Goal: Transaction & Acquisition: Download file/media

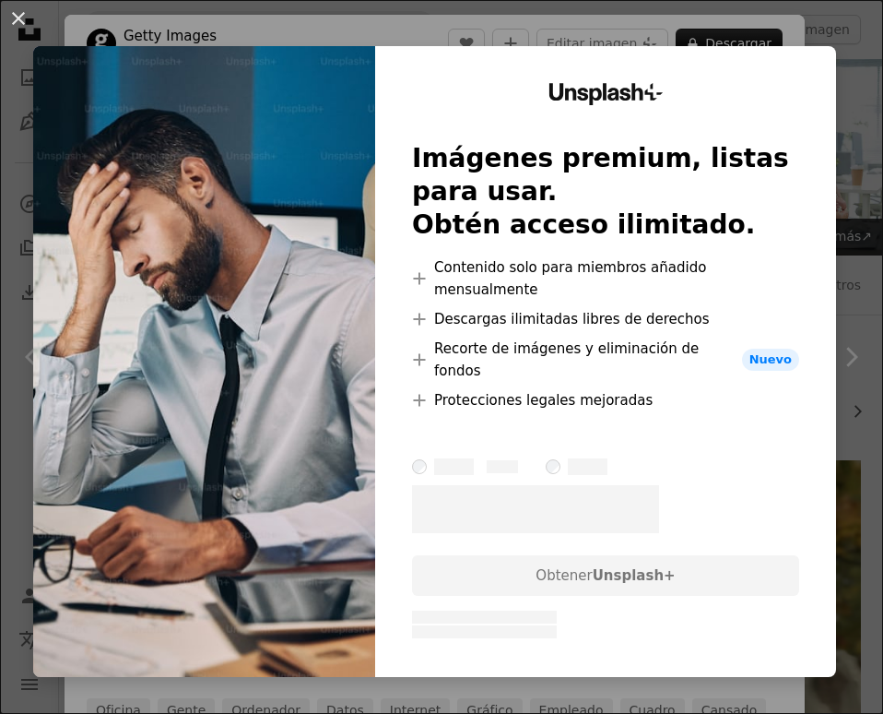
scroll to position [11726, 0]
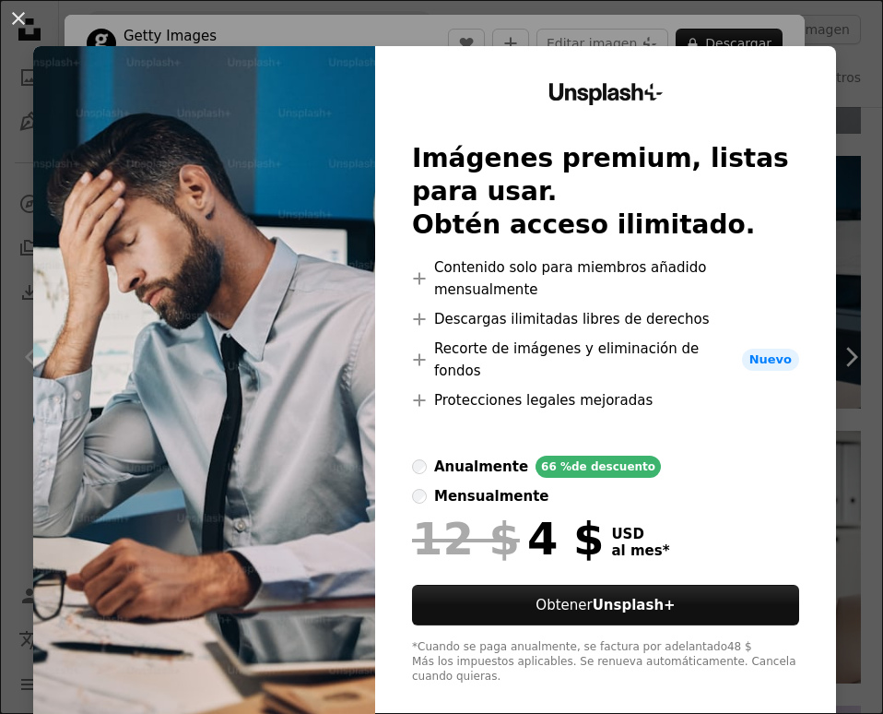
click at [879, 490] on div "An X shape Unsplash+ Imágenes premium, listas para usar. Obtén acceso ilimitado…" at bounding box center [441, 357] width 883 height 714
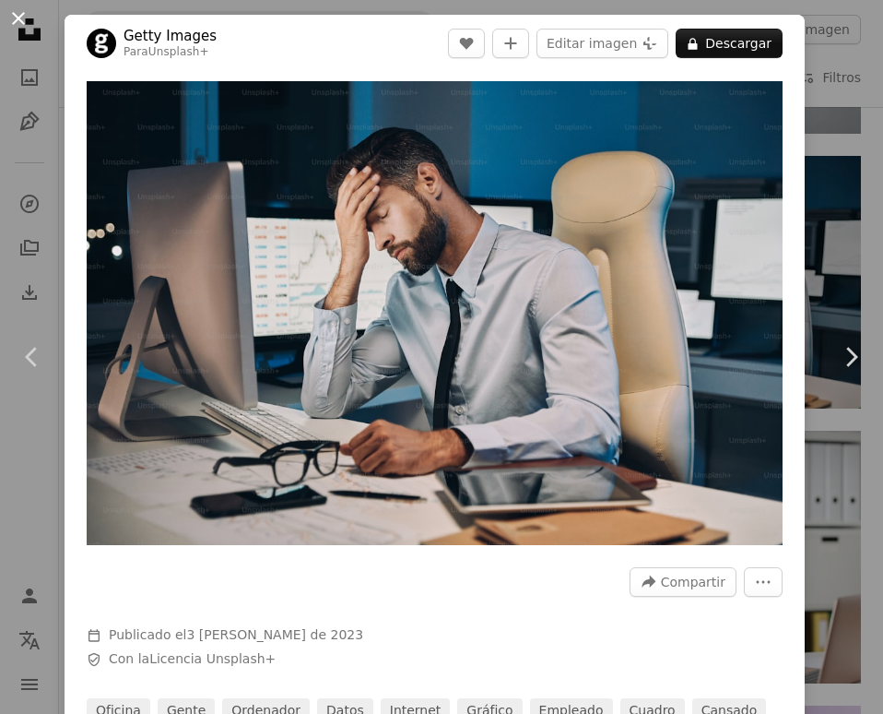
click at [20, 15] on button "An X shape" at bounding box center [18, 18] width 22 height 22
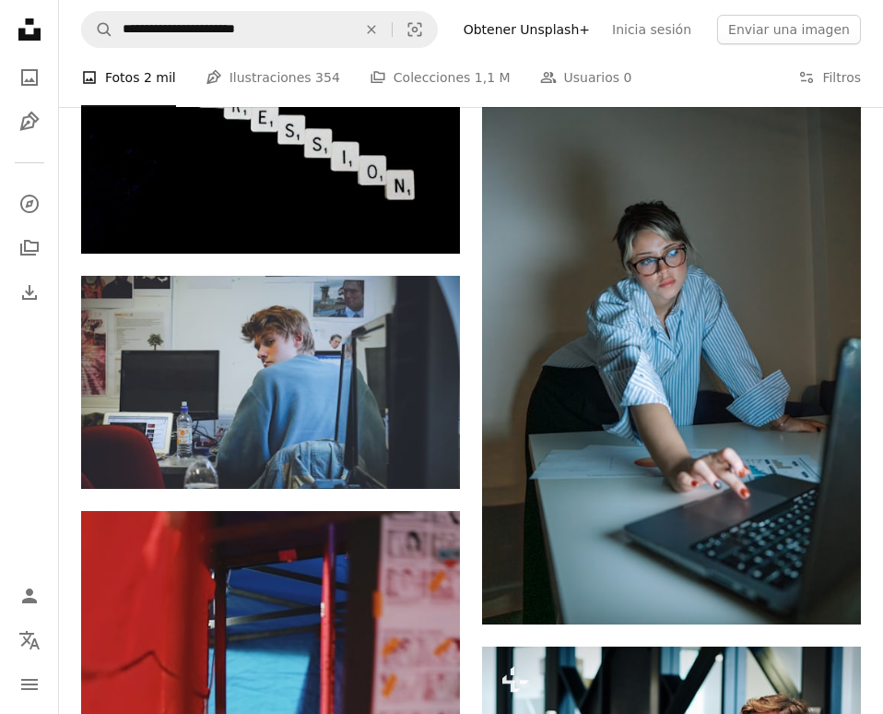
scroll to position [12922, 0]
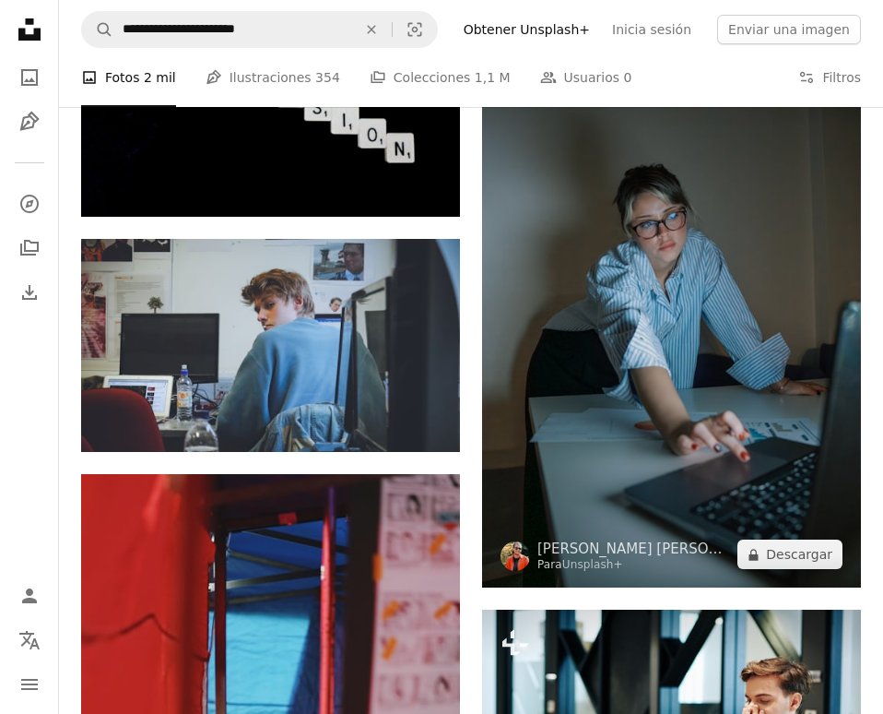
click at [648, 322] on img at bounding box center [671, 303] width 379 height 569
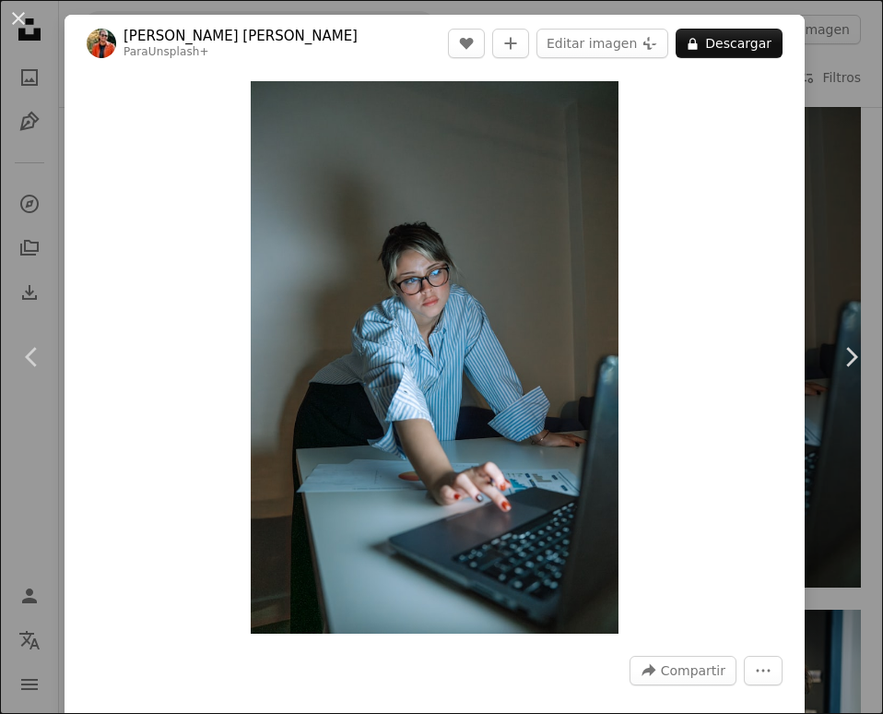
click at [726, 26] on header "[PERSON_NAME] [PERSON_NAME] Para Unsplash+ A heart A plus sign Editar imagen Pl…" at bounding box center [435, 43] width 740 height 57
click at [723, 37] on button "A lock Descargar" at bounding box center [729, 44] width 107 height 30
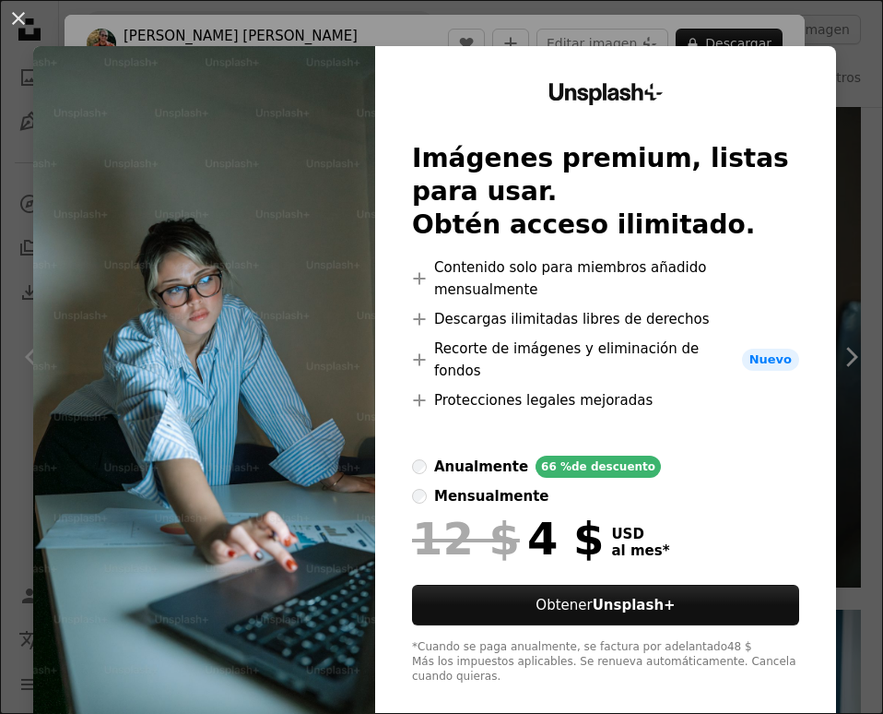
click at [861, 90] on div "An X shape Unsplash+ Imágenes premium, listas para usar. Obtén acceso ilimitado…" at bounding box center [441, 357] width 883 height 714
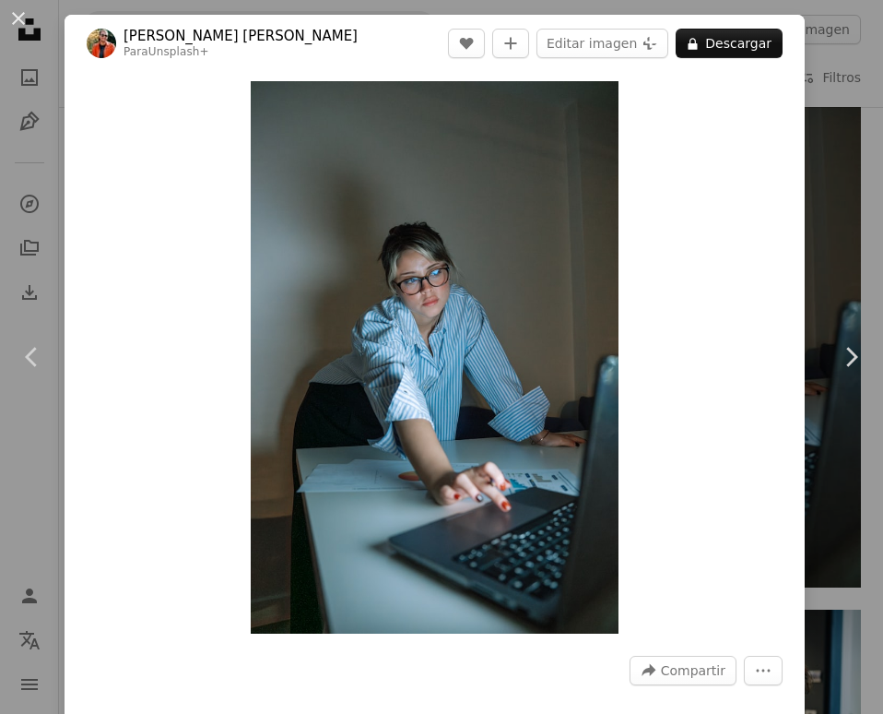
click at [857, 136] on div "An X shape Chevron left Chevron right [PERSON_NAME] [PERSON_NAME] Para Unsplash…" at bounding box center [441, 357] width 883 height 714
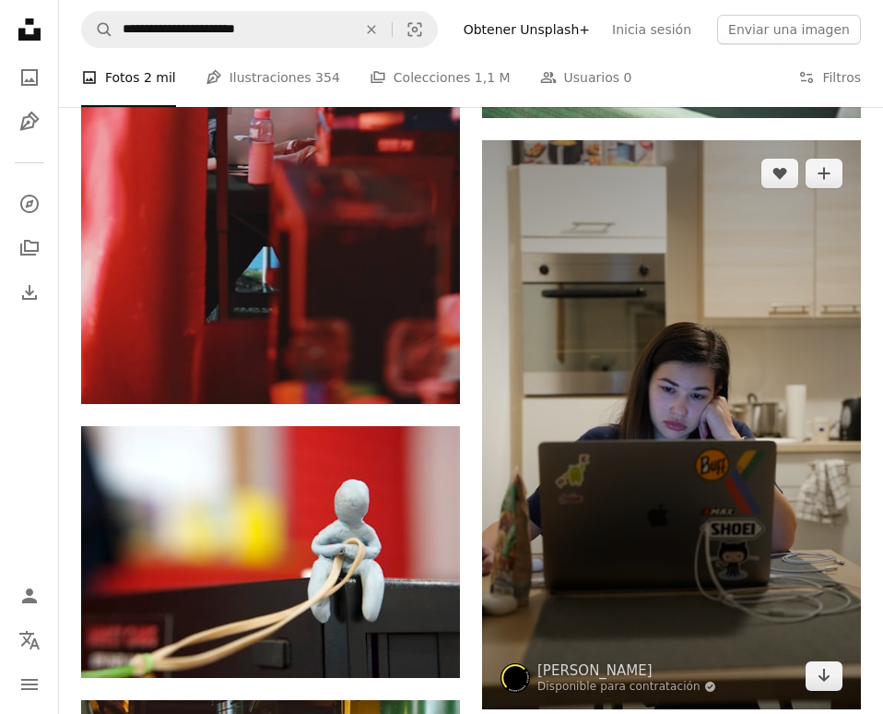
scroll to position [13708, 0]
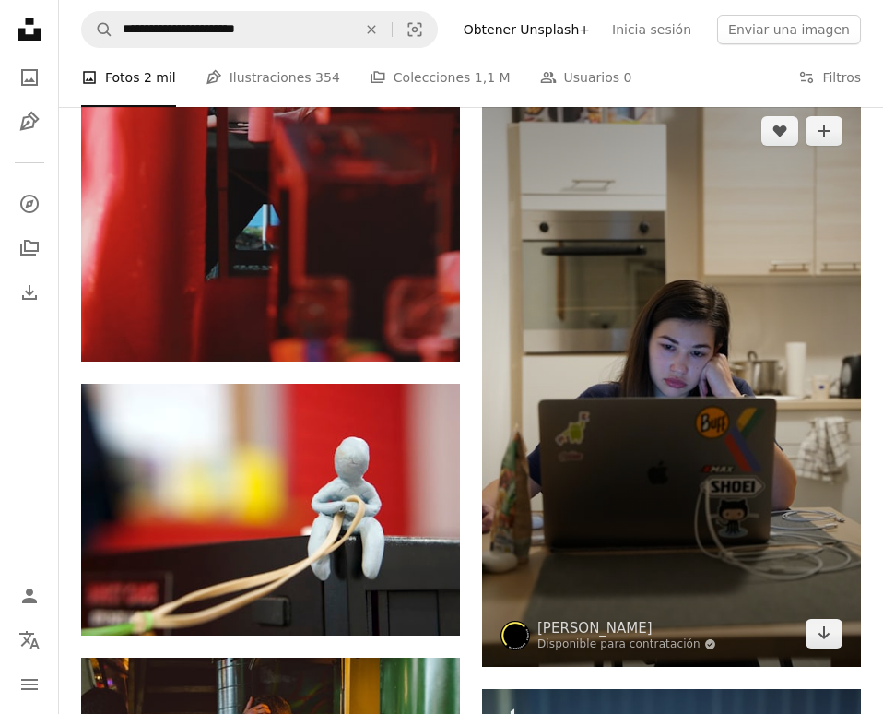
click at [715, 413] on img at bounding box center [671, 382] width 379 height 569
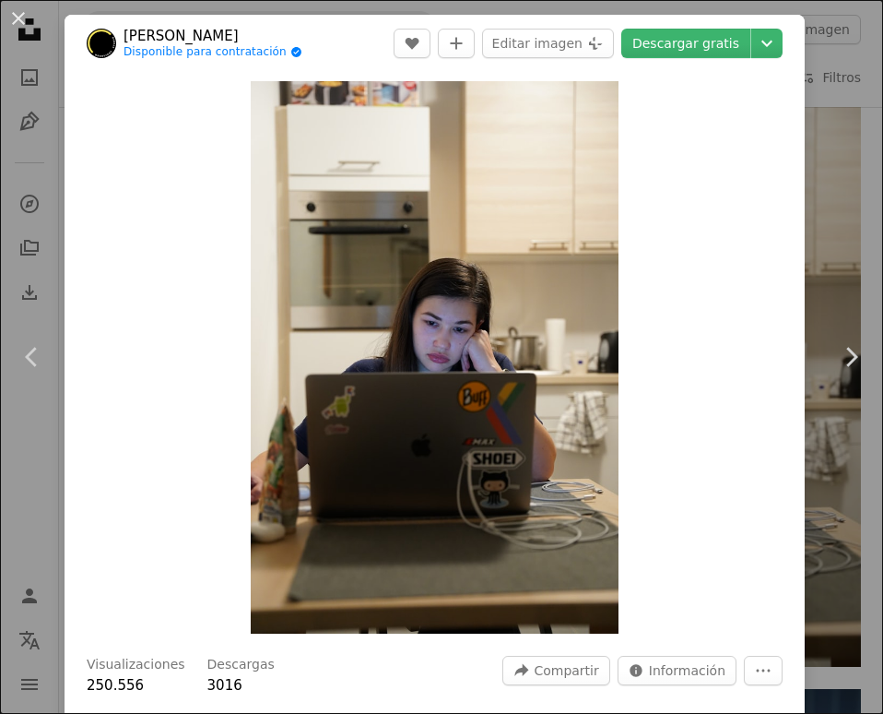
click at [840, 151] on div "An X shape Chevron left Chevron right [PERSON_NAME] Disponible para contratació…" at bounding box center [441, 357] width 883 height 714
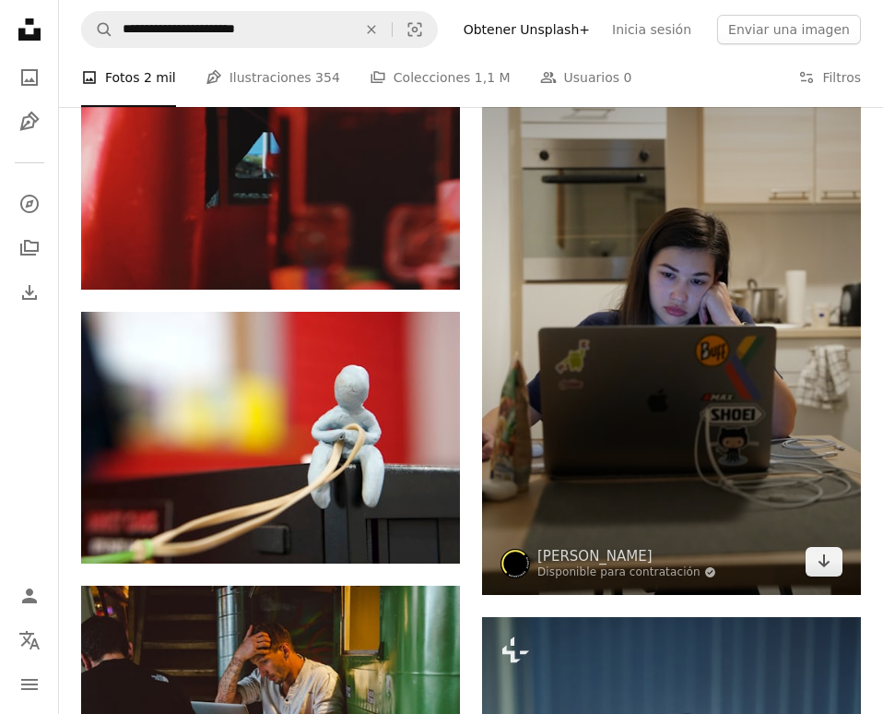
scroll to position [13811, 0]
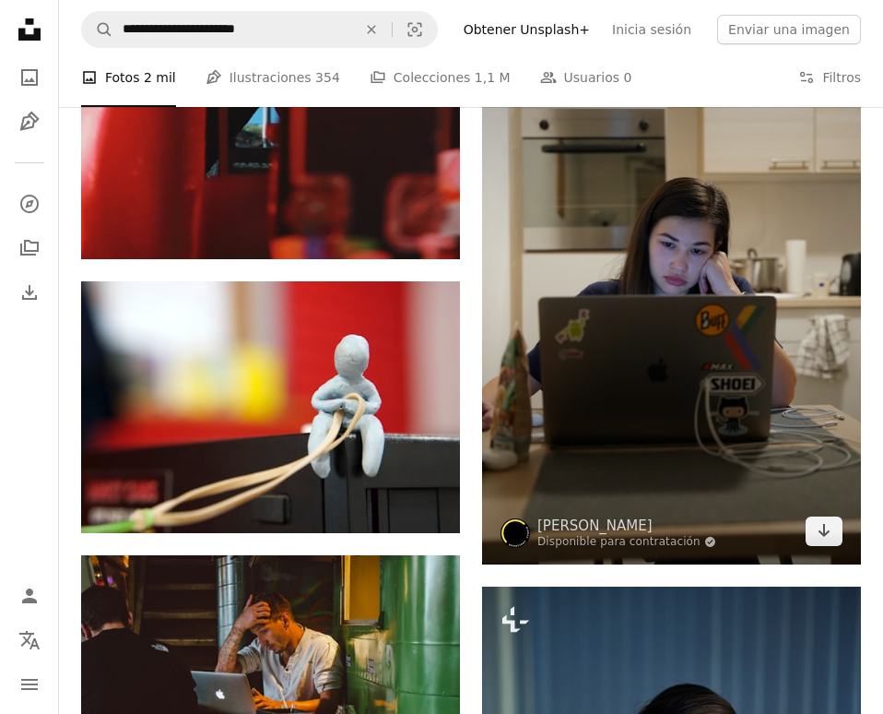
click at [700, 332] on img at bounding box center [671, 279] width 379 height 569
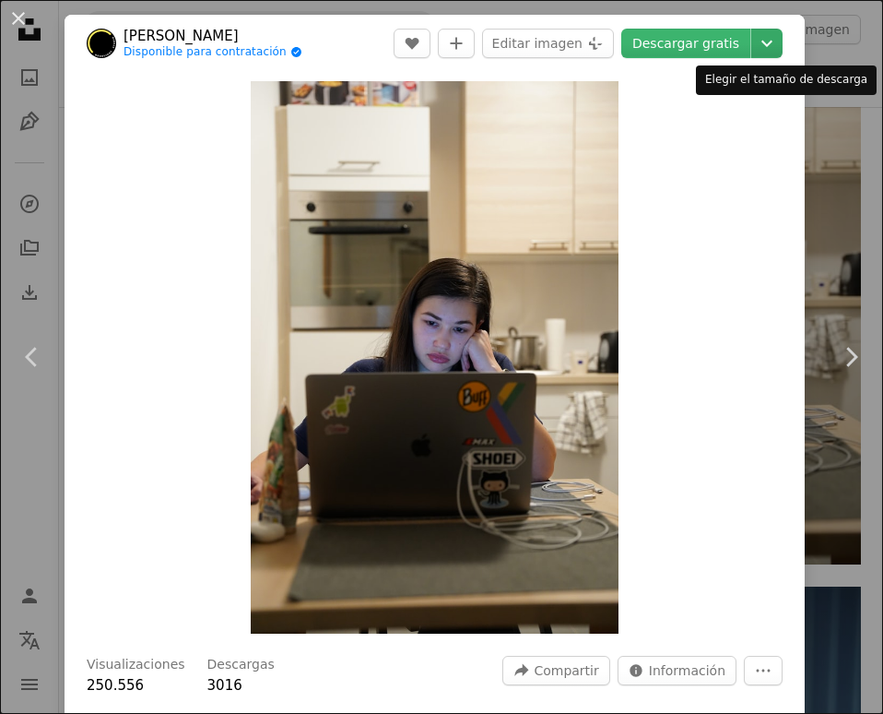
click at [777, 46] on icon "Chevron down" at bounding box center [767, 43] width 30 height 22
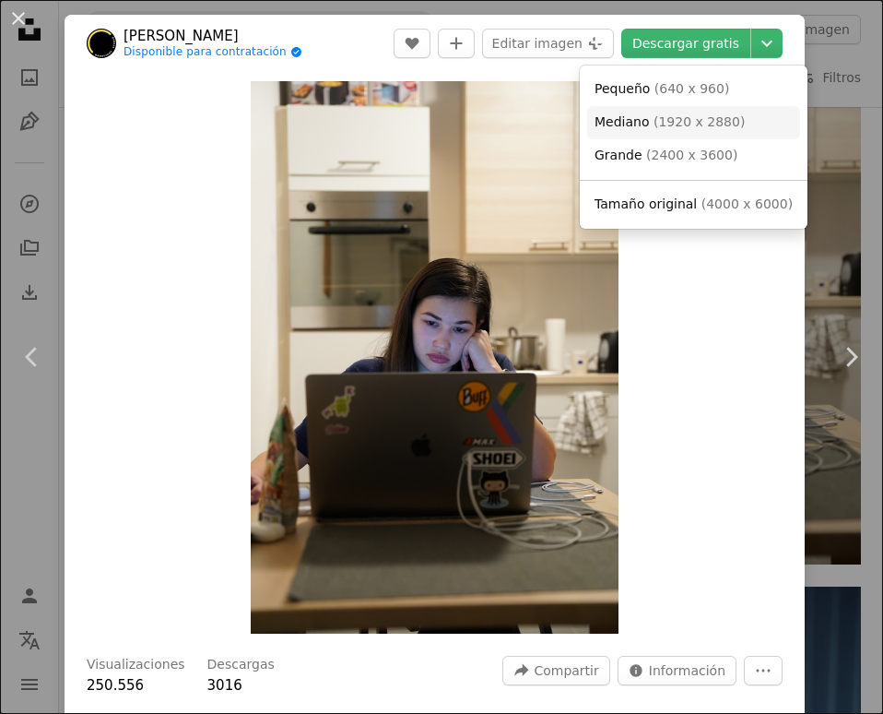
click at [704, 125] on span "( 1920 x 2880 )" at bounding box center [699, 121] width 91 height 15
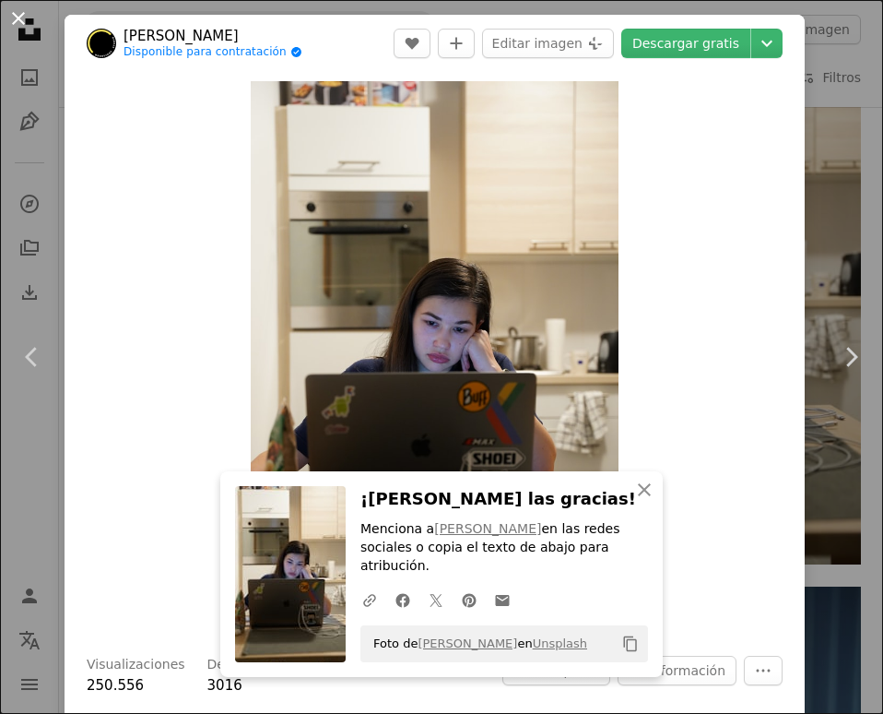
click at [7, 15] on button "An X shape" at bounding box center [18, 18] width 22 height 22
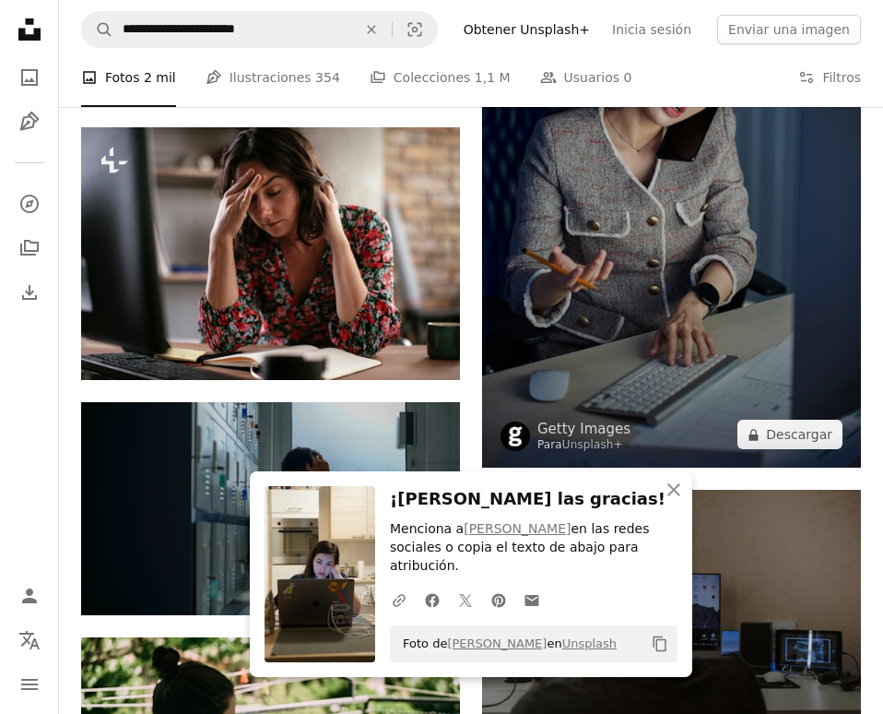
scroll to position [14413, 0]
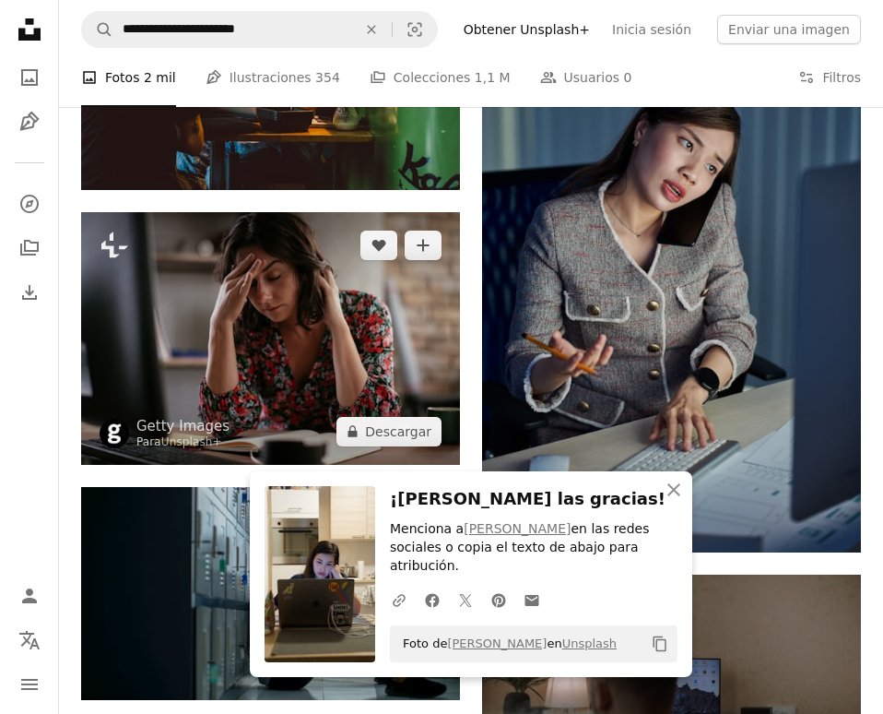
click at [355, 371] on img at bounding box center [270, 338] width 379 height 253
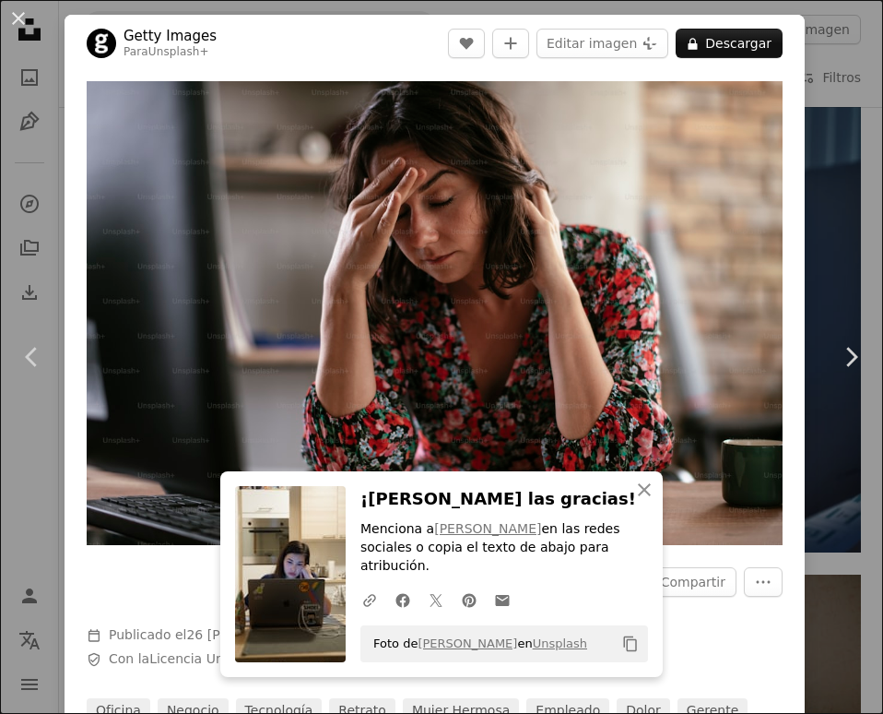
click at [839, 77] on div "An X shape Chevron left Chevron right An X shape Cerrar ¡[PERSON_NAME] las grac…" at bounding box center [441, 357] width 883 height 714
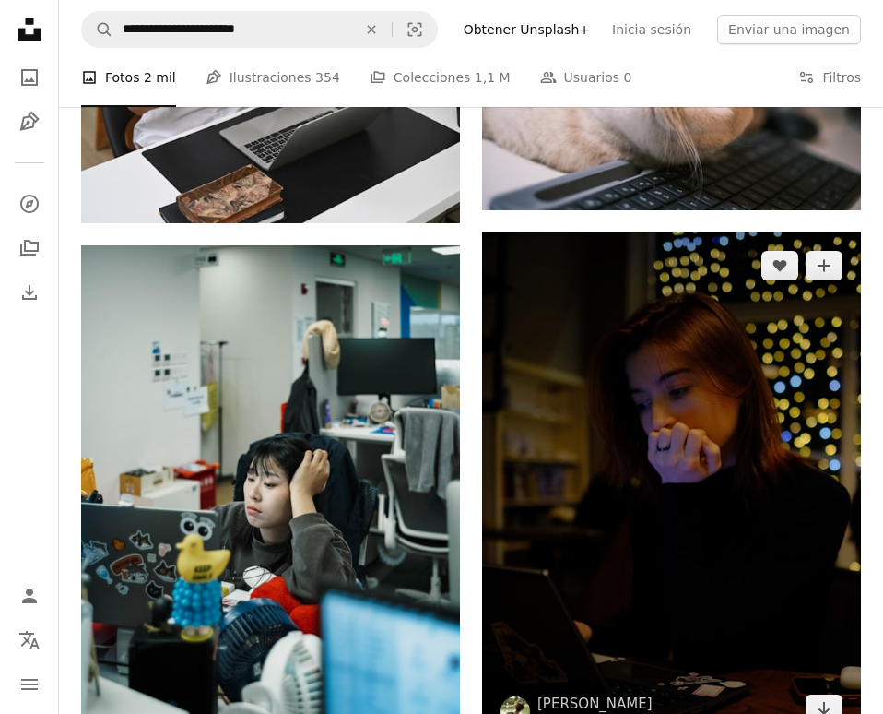
scroll to position [21647, 0]
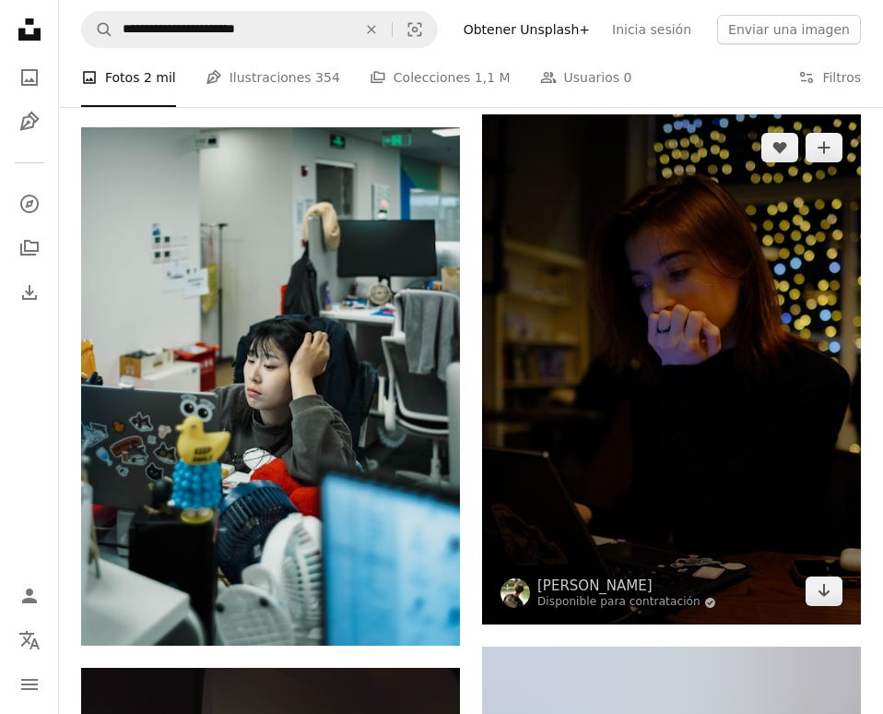
click at [707, 335] on img at bounding box center [671, 369] width 379 height 510
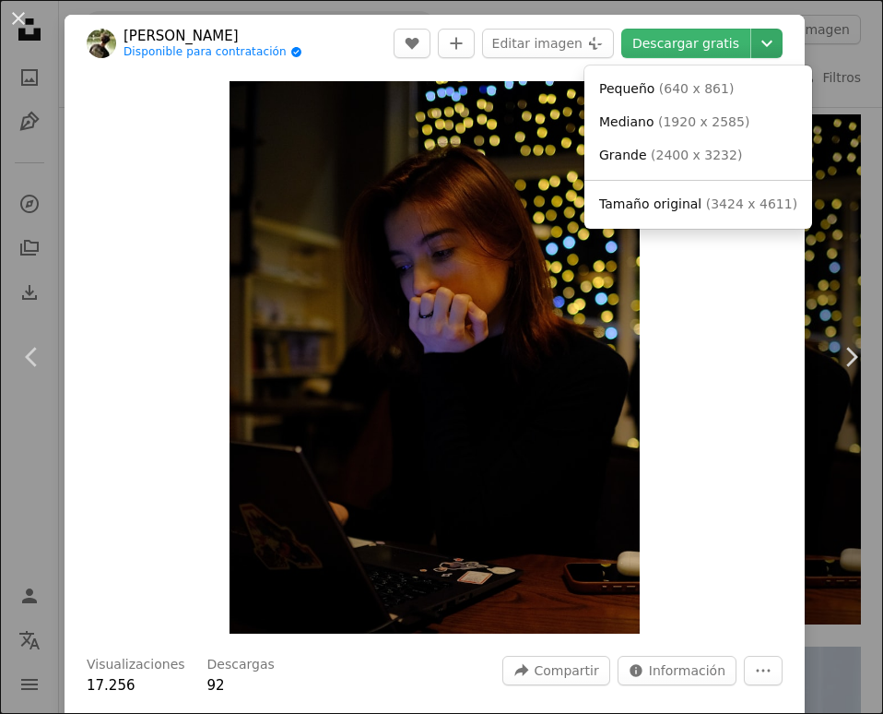
click at [767, 43] on icon "Chevron down" at bounding box center [767, 43] width 30 height 22
click at [708, 118] on span "( 1920 x 2585 )" at bounding box center [703, 121] width 91 height 15
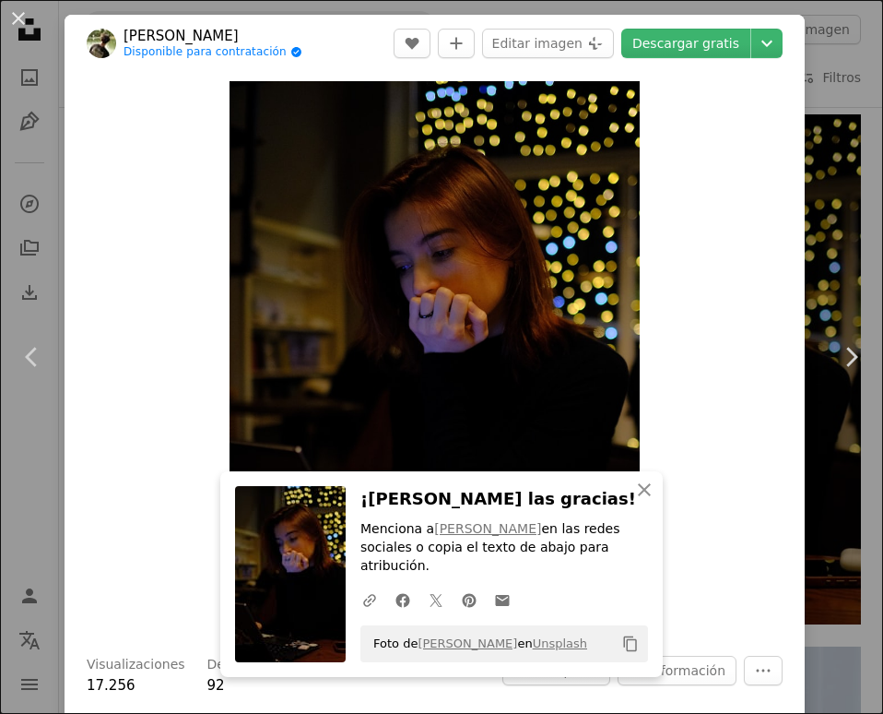
click at [850, 147] on div "An X shape Chevron left Chevron right An X shape Cerrar ¡[PERSON_NAME] las grac…" at bounding box center [441, 357] width 883 height 714
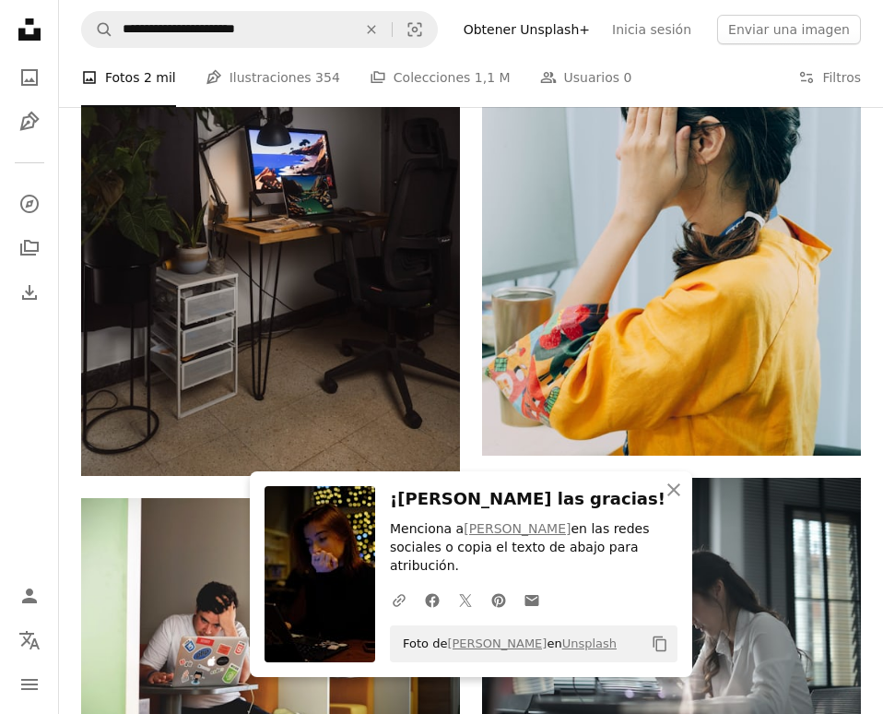
scroll to position [22643, 0]
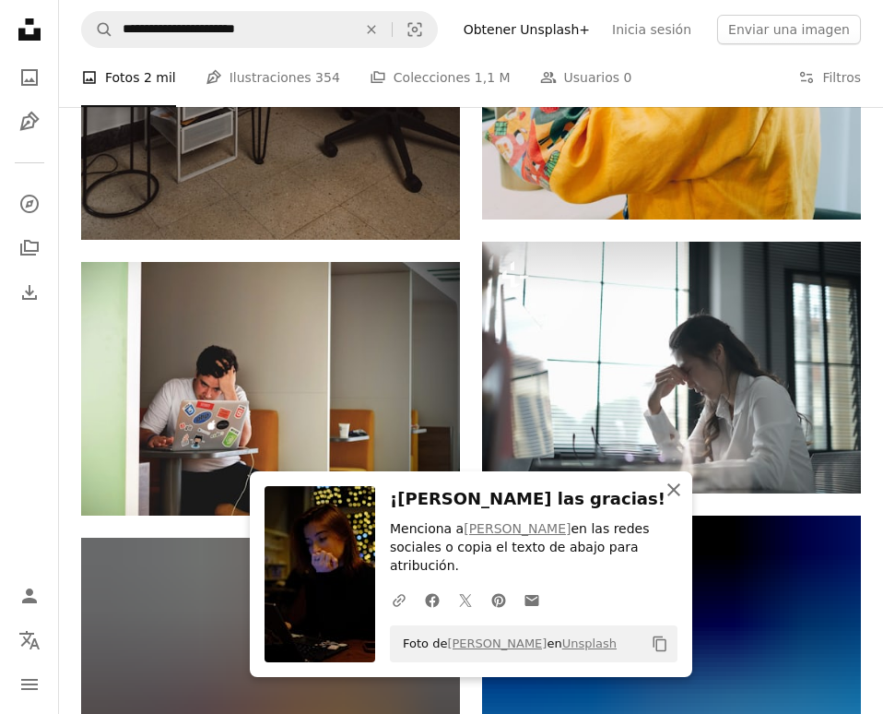
click at [672, 496] on icon "button" at bounding box center [674, 489] width 13 height 13
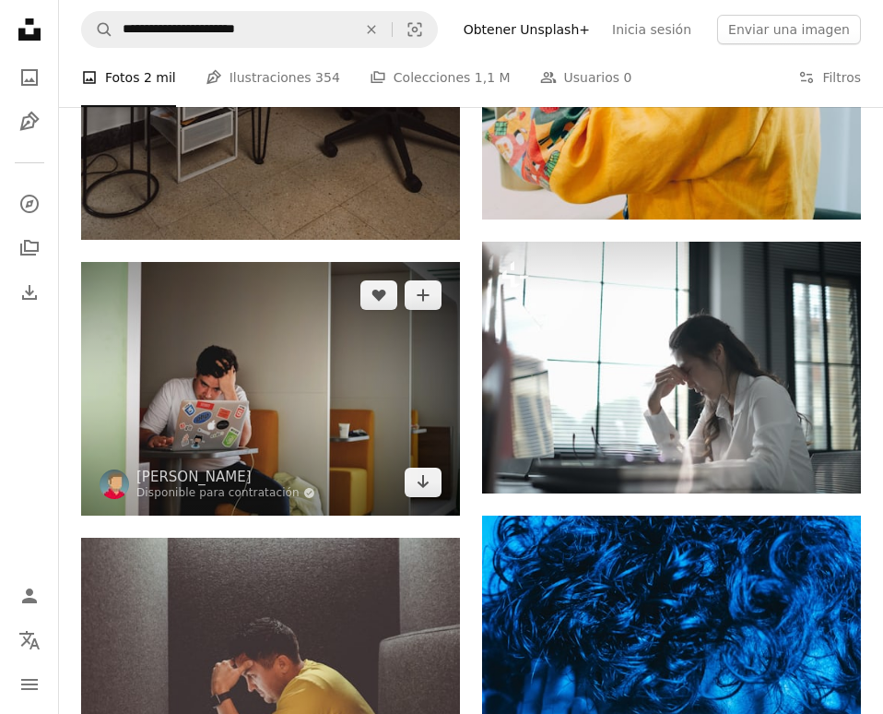
click at [346, 386] on img at bounding box center [270, 389] width 379 height 254
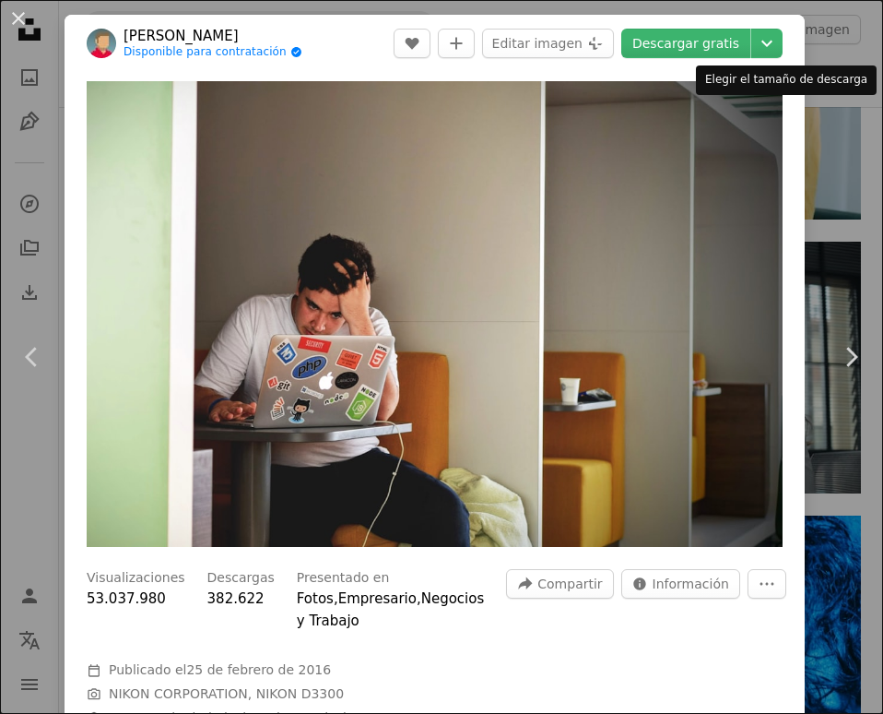
click at [861, 85] on div "Elegir el tamaño de descarga" at bounding box center [786, 80] width 181 height 30
click at [18, 23] on button "An X shape" at bounding box center [18, 18] width 22 height 22
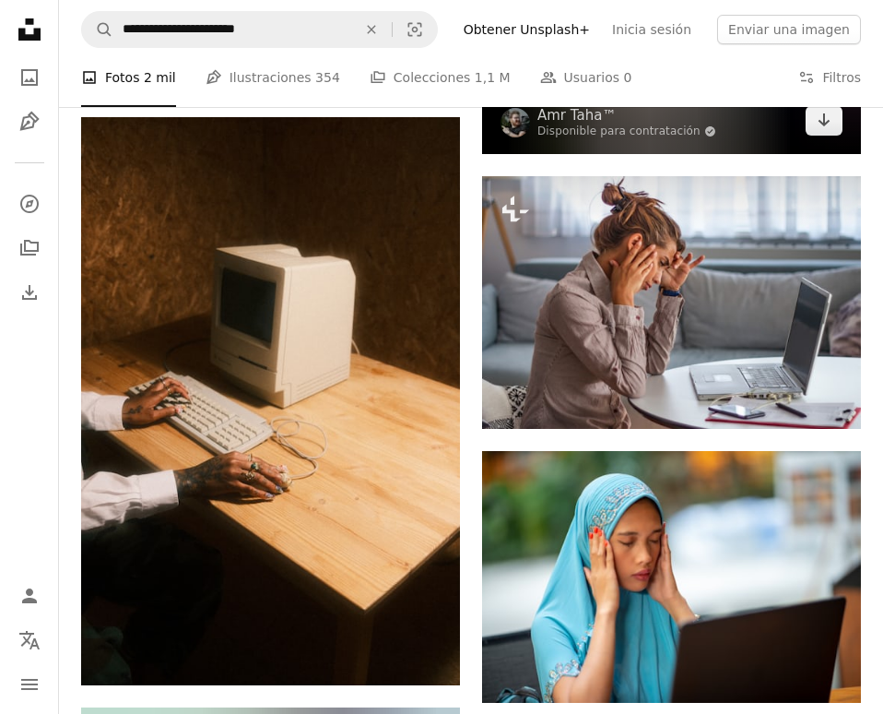
scroll to position [30141, 0]
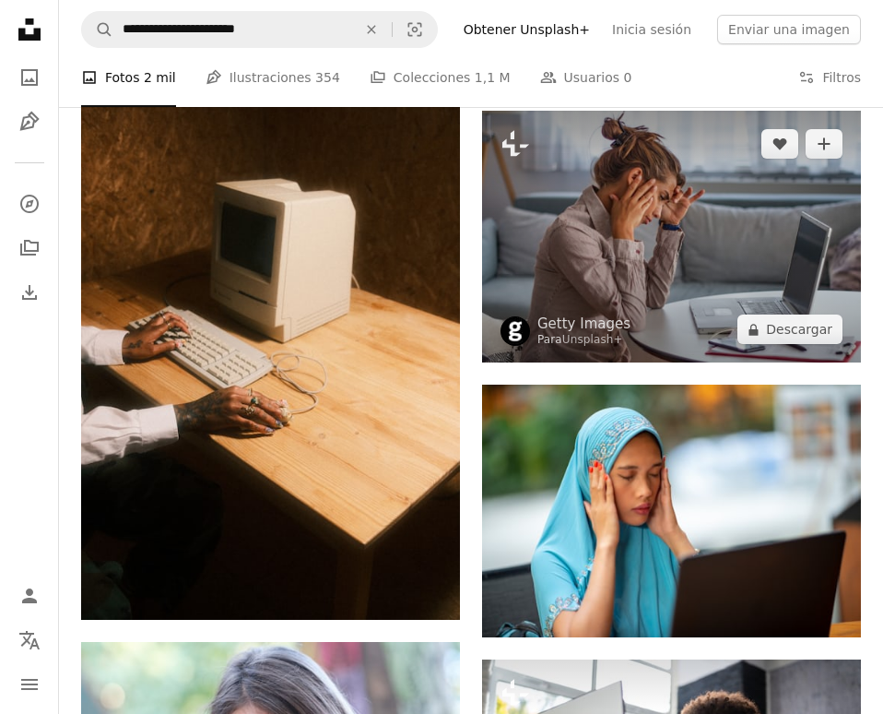
click at [725, 200] on img at bounding box center [671, 237] width 379 height 253
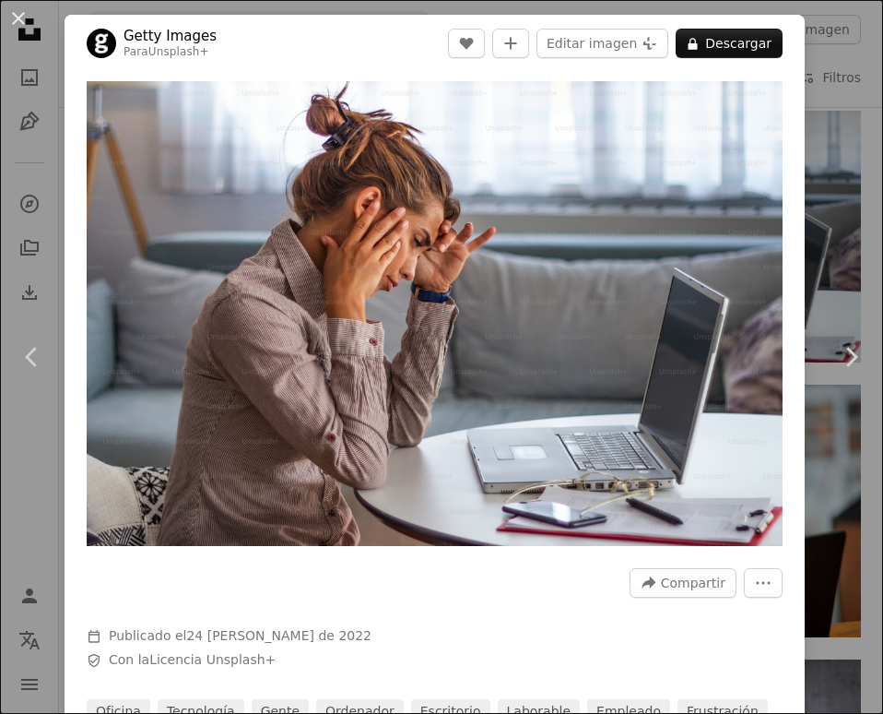
click at [834, 199] on div "An X shape Chevron left Chevron right Getty Images Para Unsplash+ A heart A plu…" at bounding box center [441, 357] width 883 height 714
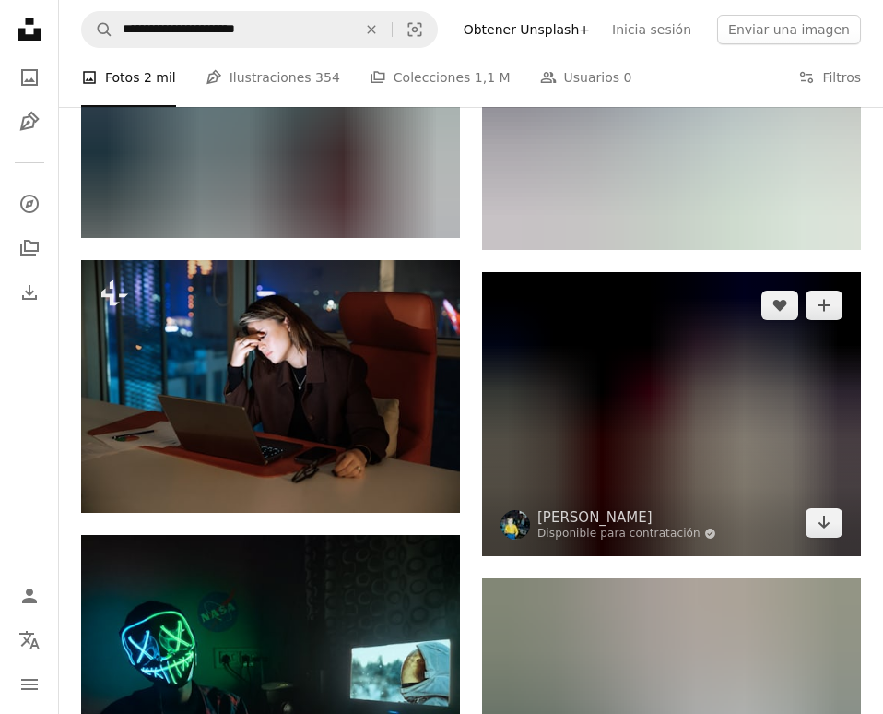
scroll to position [50884, 0]
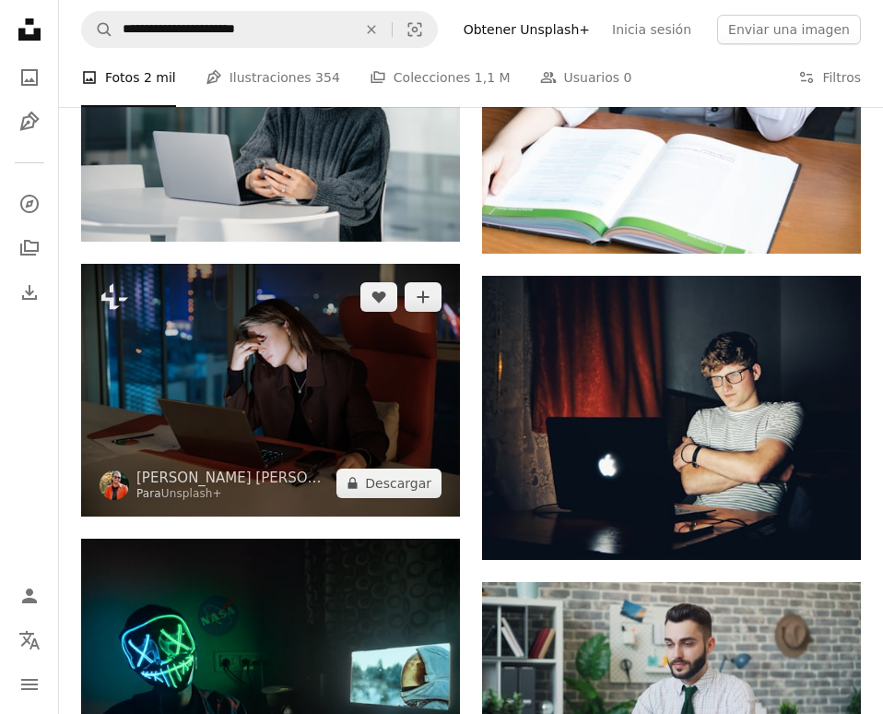
click at [383, 409] on img at bounding box center [270, 390] width 379 height 253
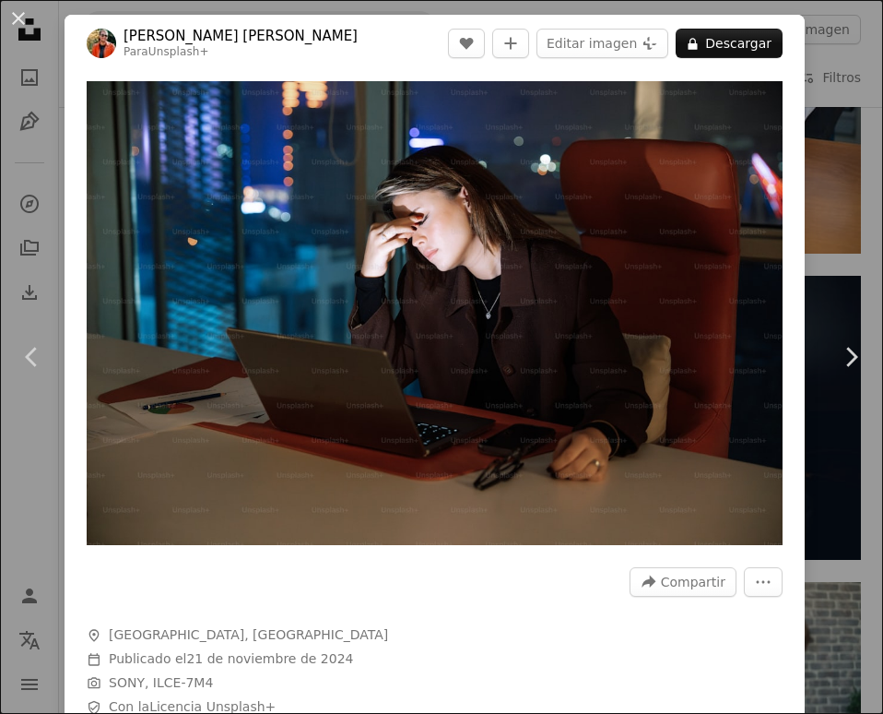
click at [848, 72] on div "An X shape Chevron left Chevron right [PERSON_NAME] [PERSON_NAME] Para Unsplash…" at bounding box center [441, 357] width 883 height 714
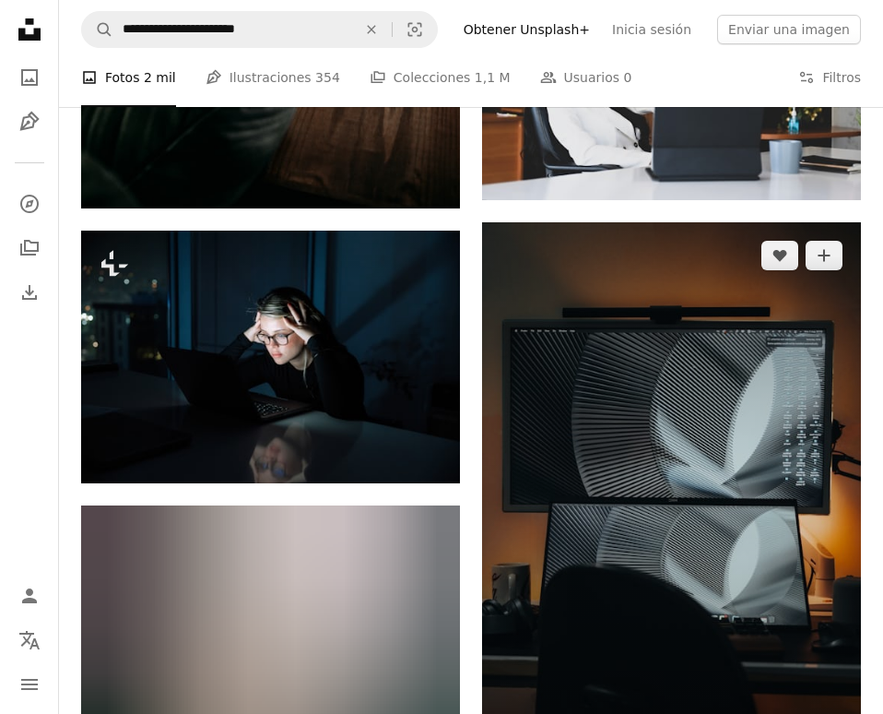
scroll to position [62069, 0]
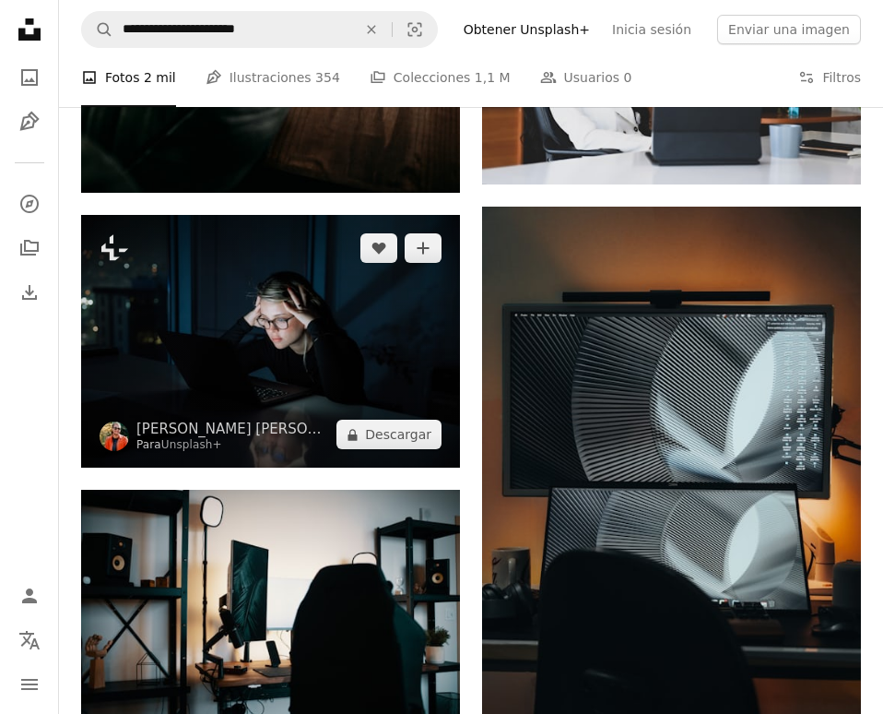
click at [407, 315] on img at bounding box center [270, 341] width 379 height 253
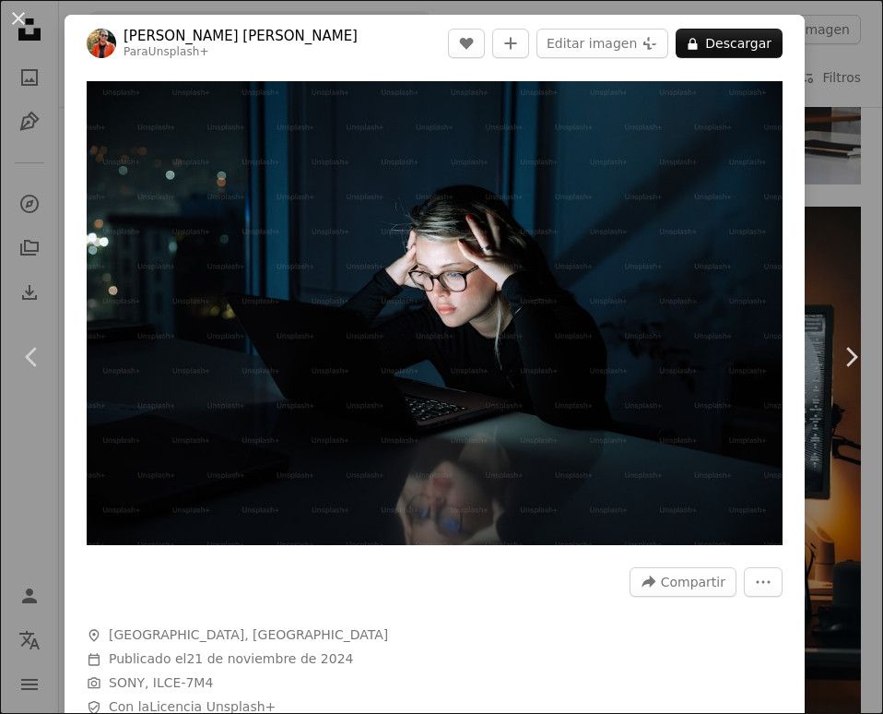
click at [824, 75] on div "An X shape Chevron left Chevron right [PERSON_NAME] [PERSON_NAME] Para Unsplash…" at bounding box center [441, 357] width 883 height 714
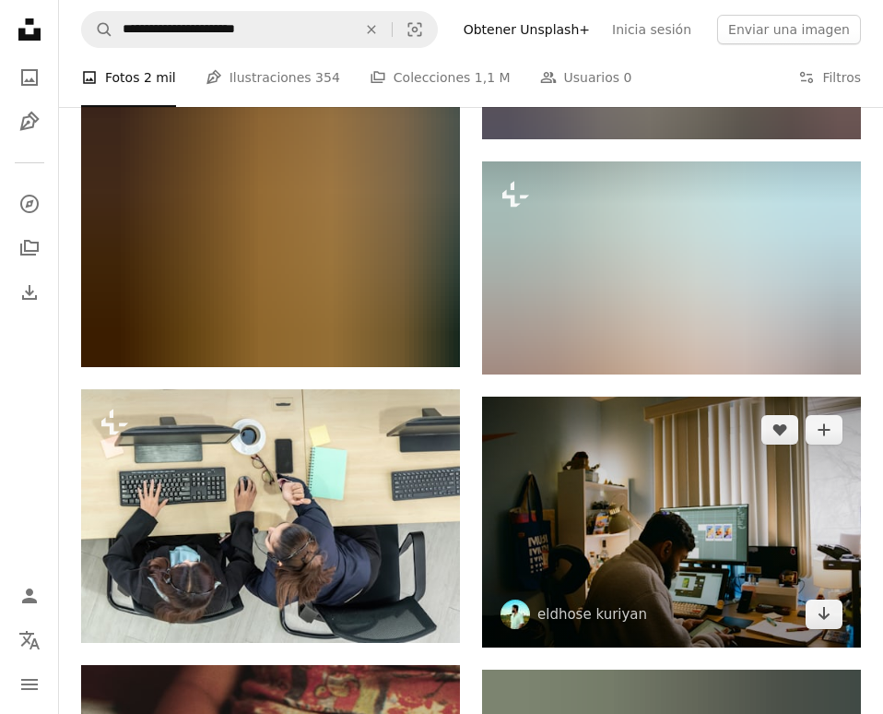
scroll to position [80920, 0]
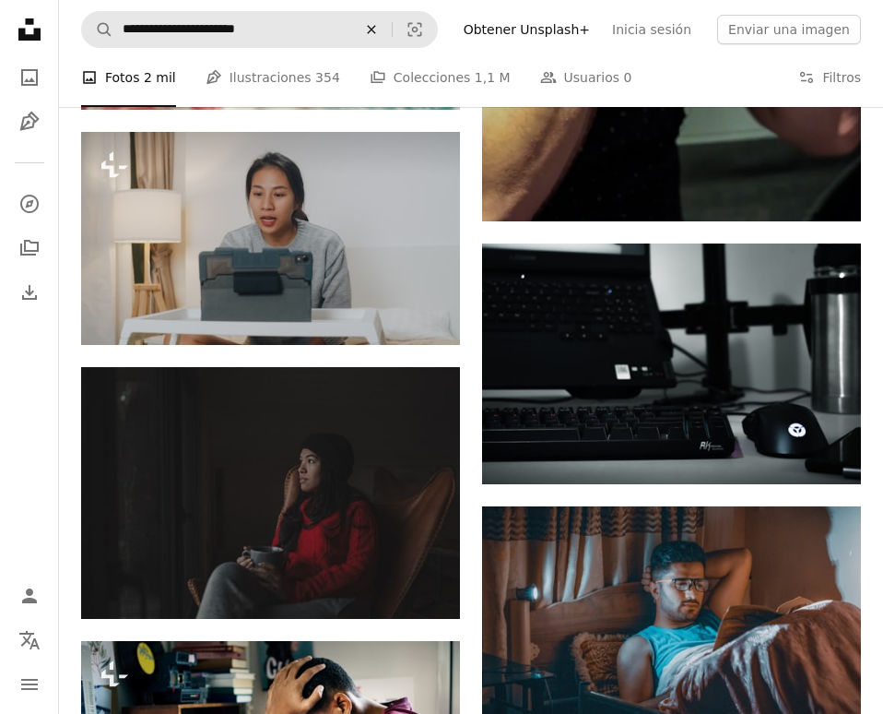
click at [392, 30] on icon "An X shape" at bounding box center [371, 29] width 41 height 15
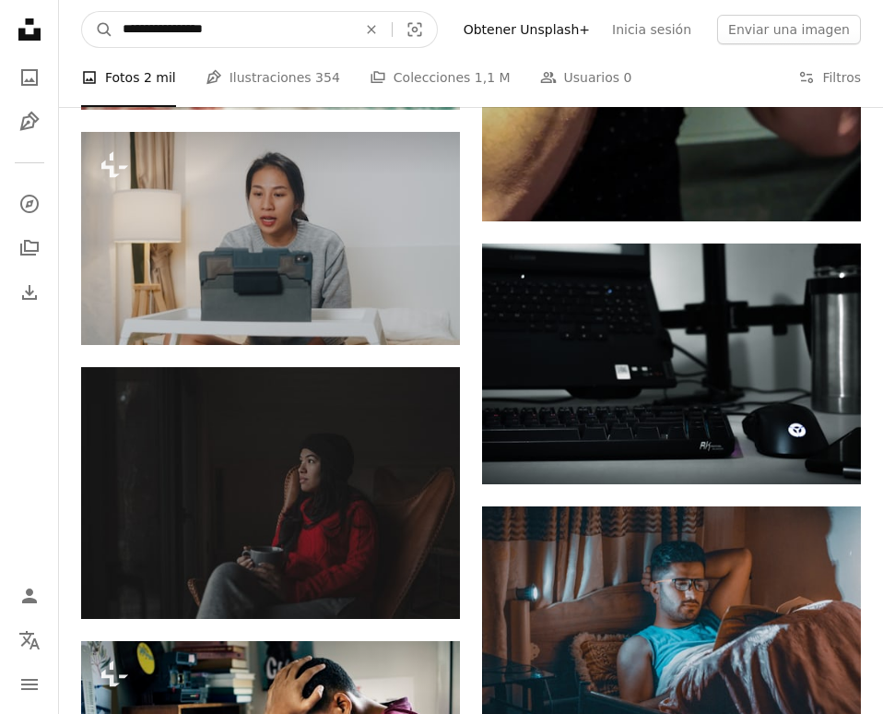
type input "**********"
click at [98, 30] on button "A magnifying glass" at bounding box center [97, 29] width 31 height 35
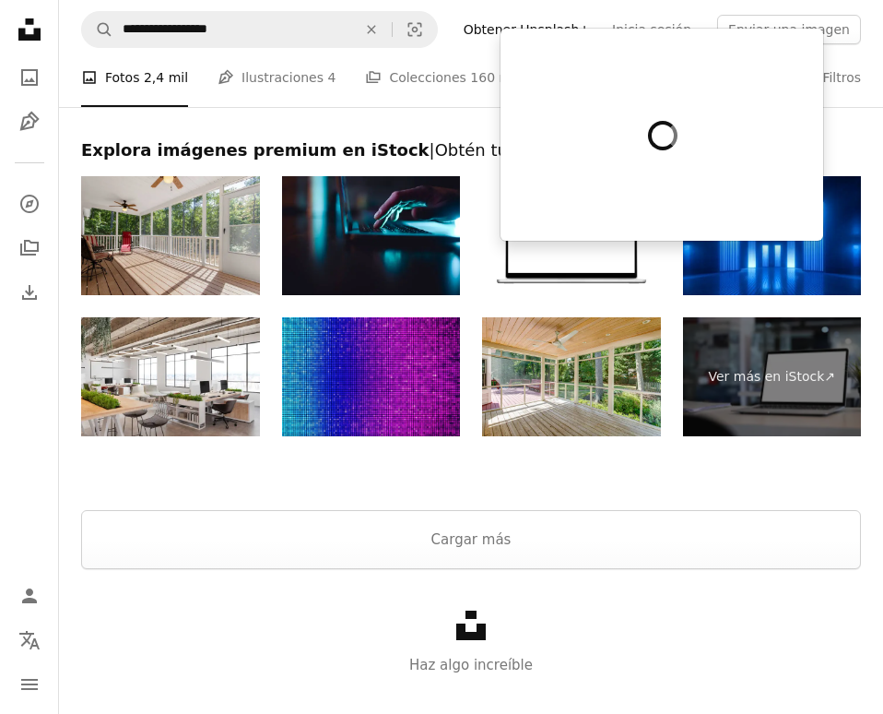
scroll to position [5267, 0]
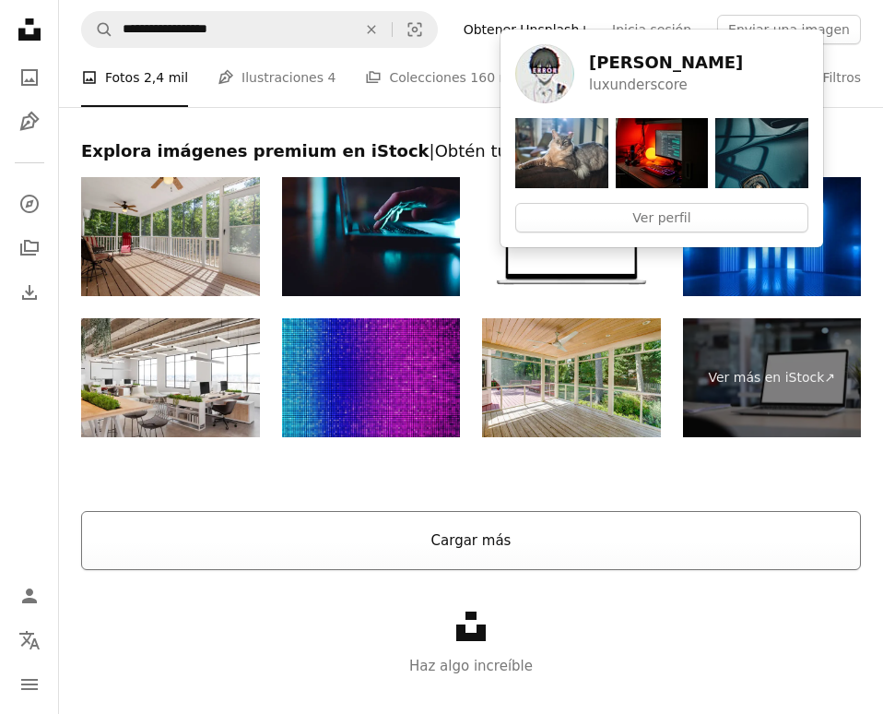
click at [565, 538] on button "Cargar más" at bounding box center [471, 540] width 780 height 59
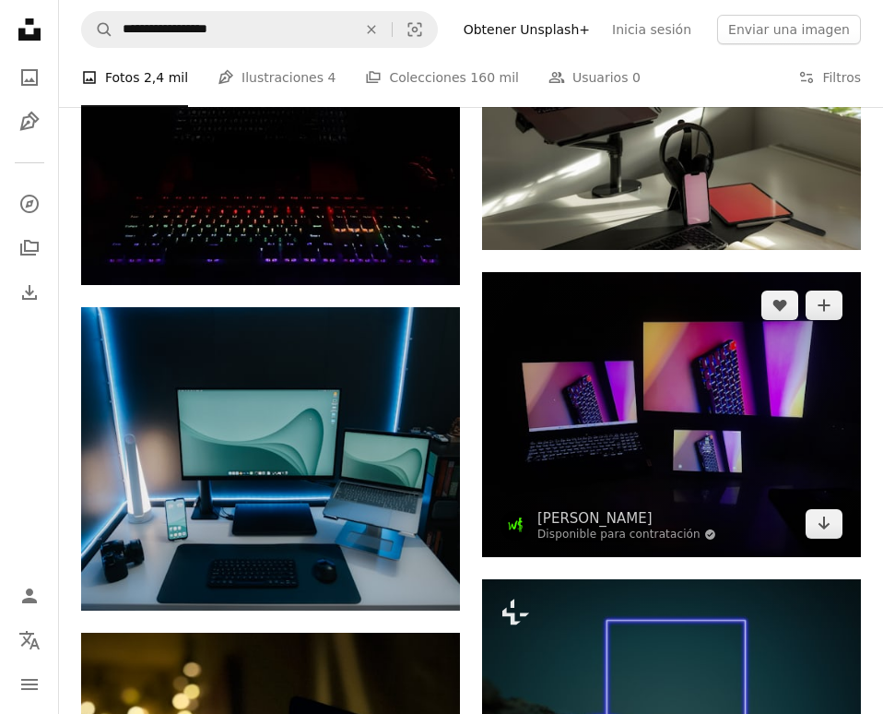
scroll to position [9540, 0]
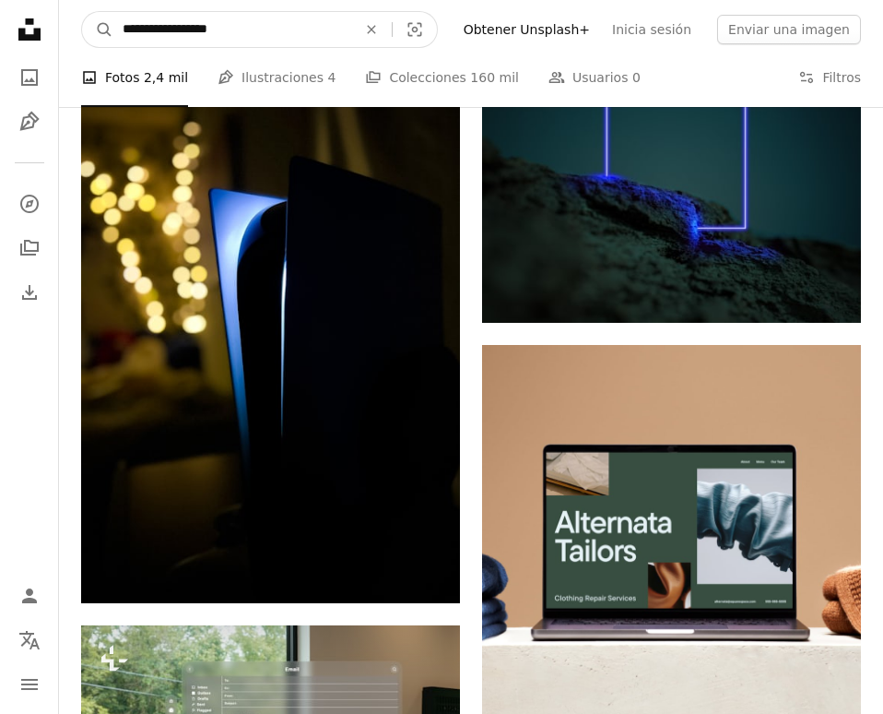
click at [334, 22] on input "**********" at bounding box center [232, 29] width 238 height 35
type input "**********"
click at [98, 30] on button "A magnifying glass" at bounding box center [97, 29] width 31 height 35
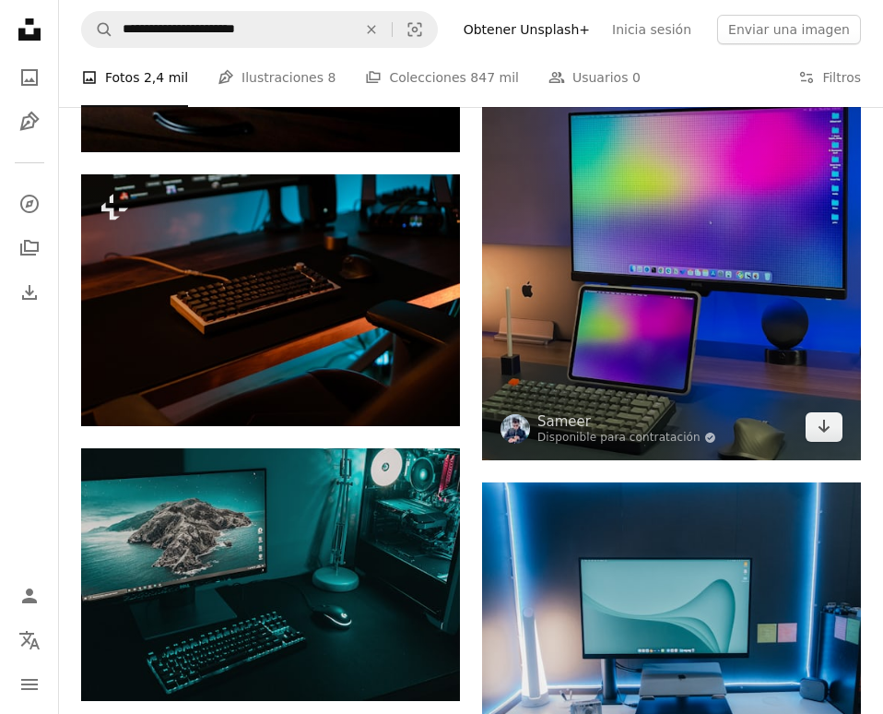
scroll to position [3713, 0]
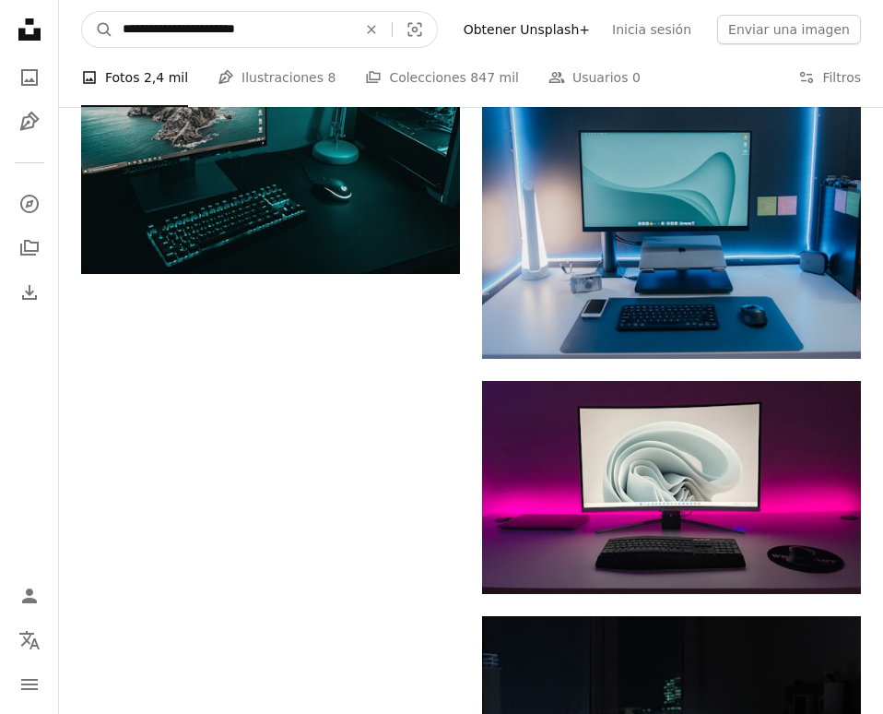
click at [240, 31] on input "**********" at bounding box center [232, 29] width 238 height 35
type input "**********"
click at [98, 30] on button "A magnifying glass" at bounding box center [97, 29] width 31 height 35
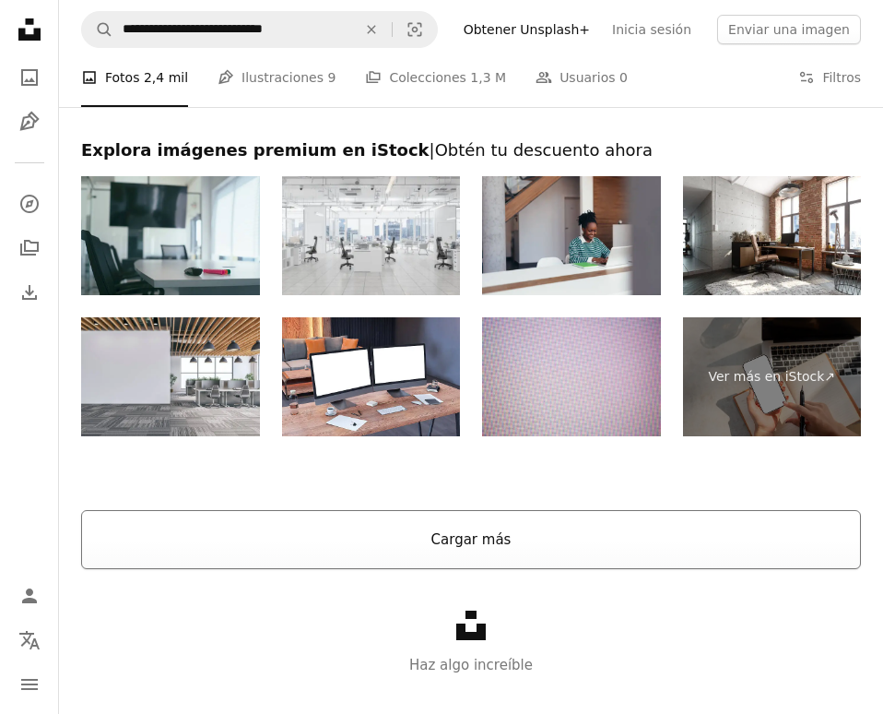
scroll to position [4782, 0]
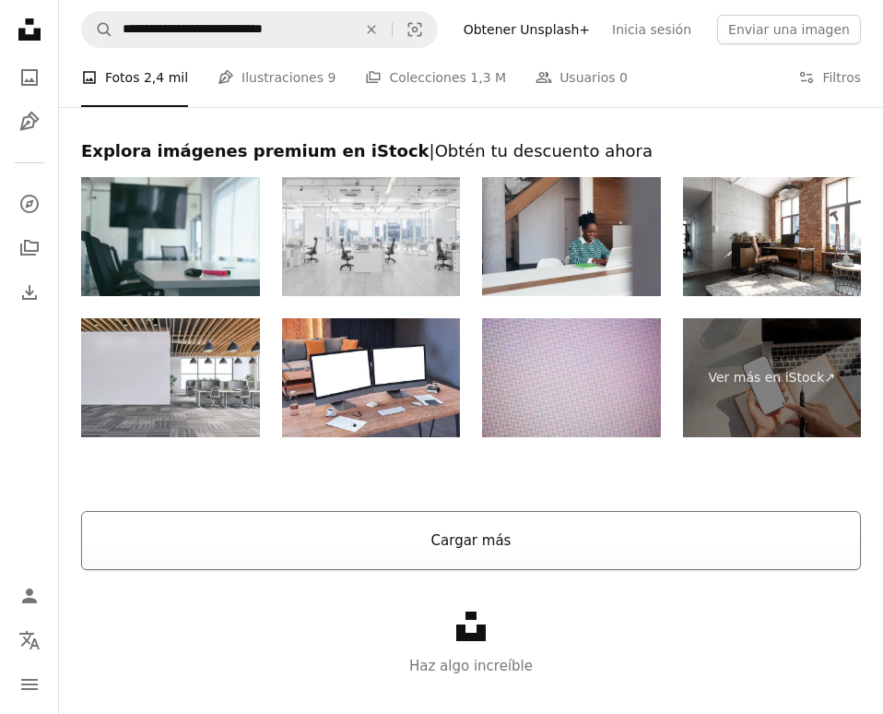
click at [468, 533] on button "Cargar más" at bounding box center [471, 540] width 780 height 59
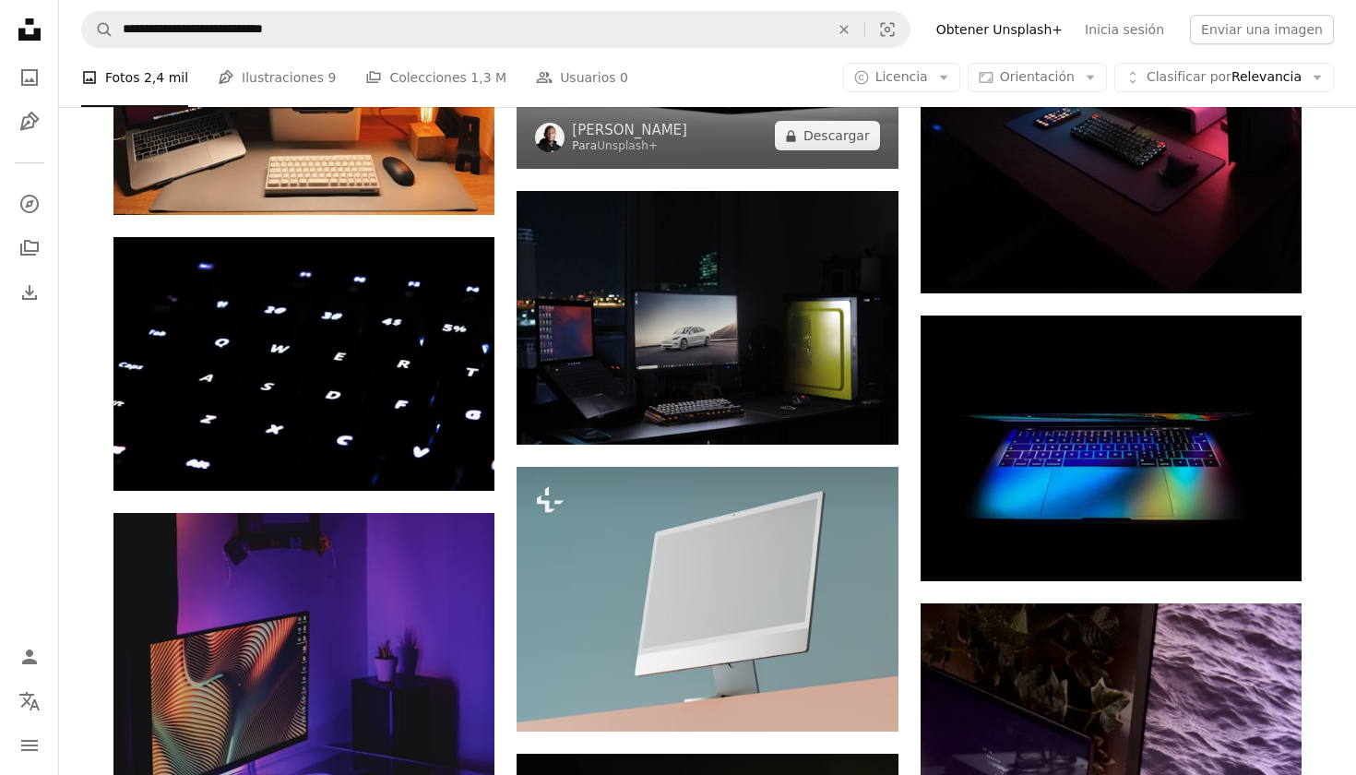
scroll to position [2350, 0]
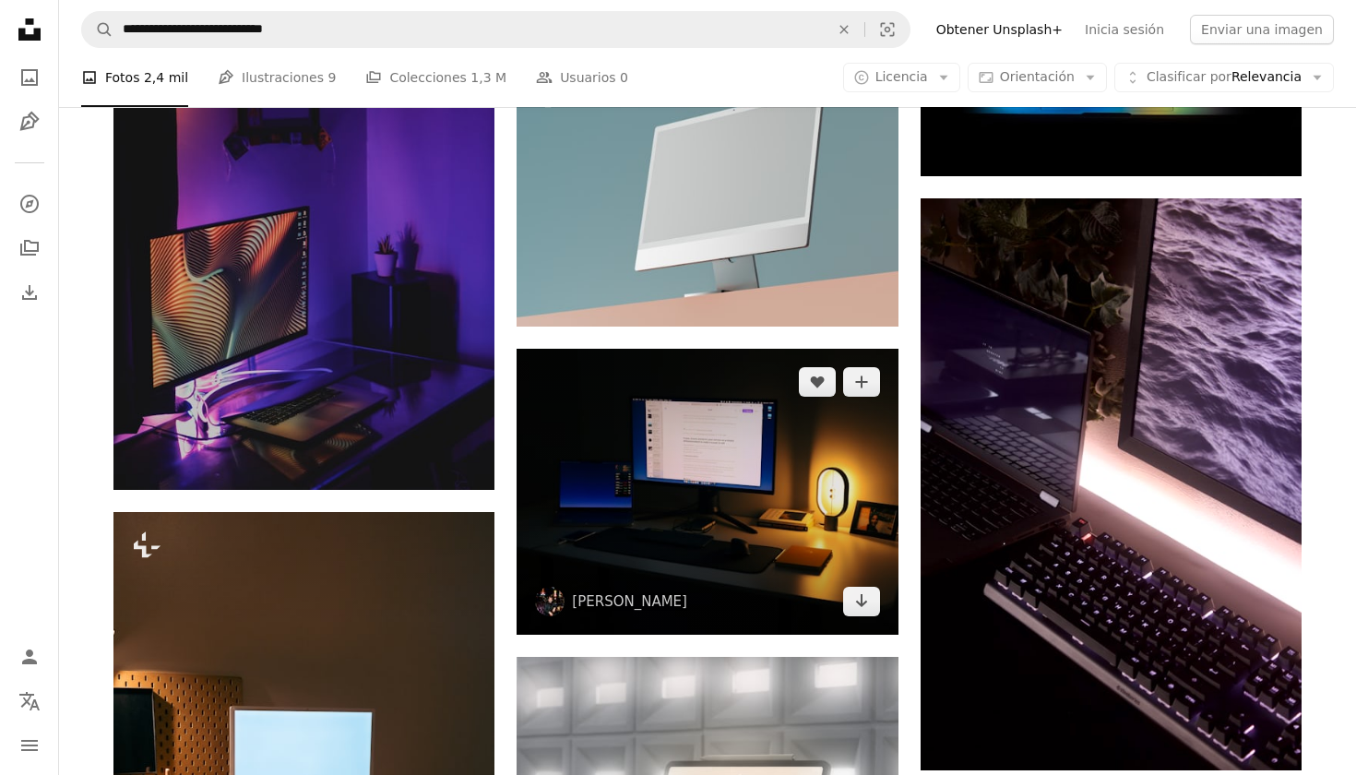
click at [769, 571] on img at bounding box center [706, 492] width 381 height 286
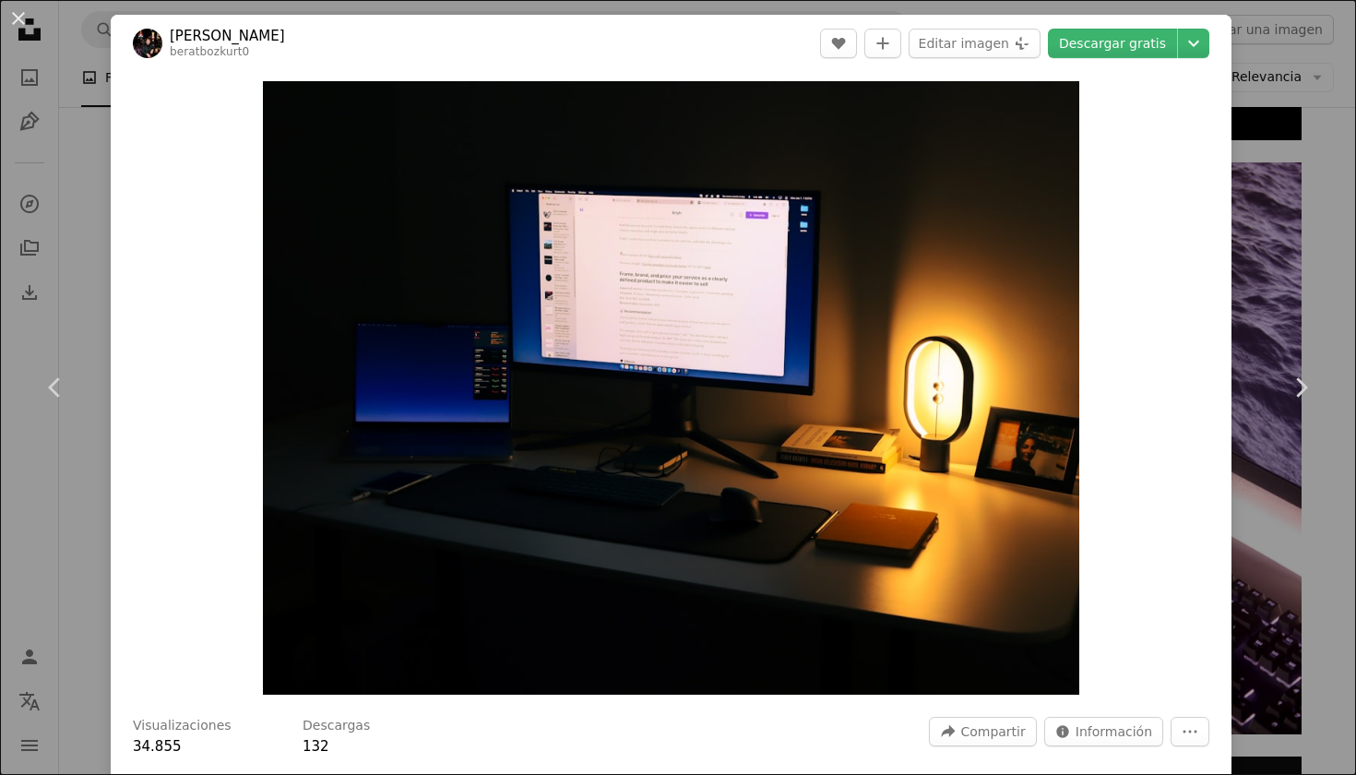
scroll to position [491, 0]
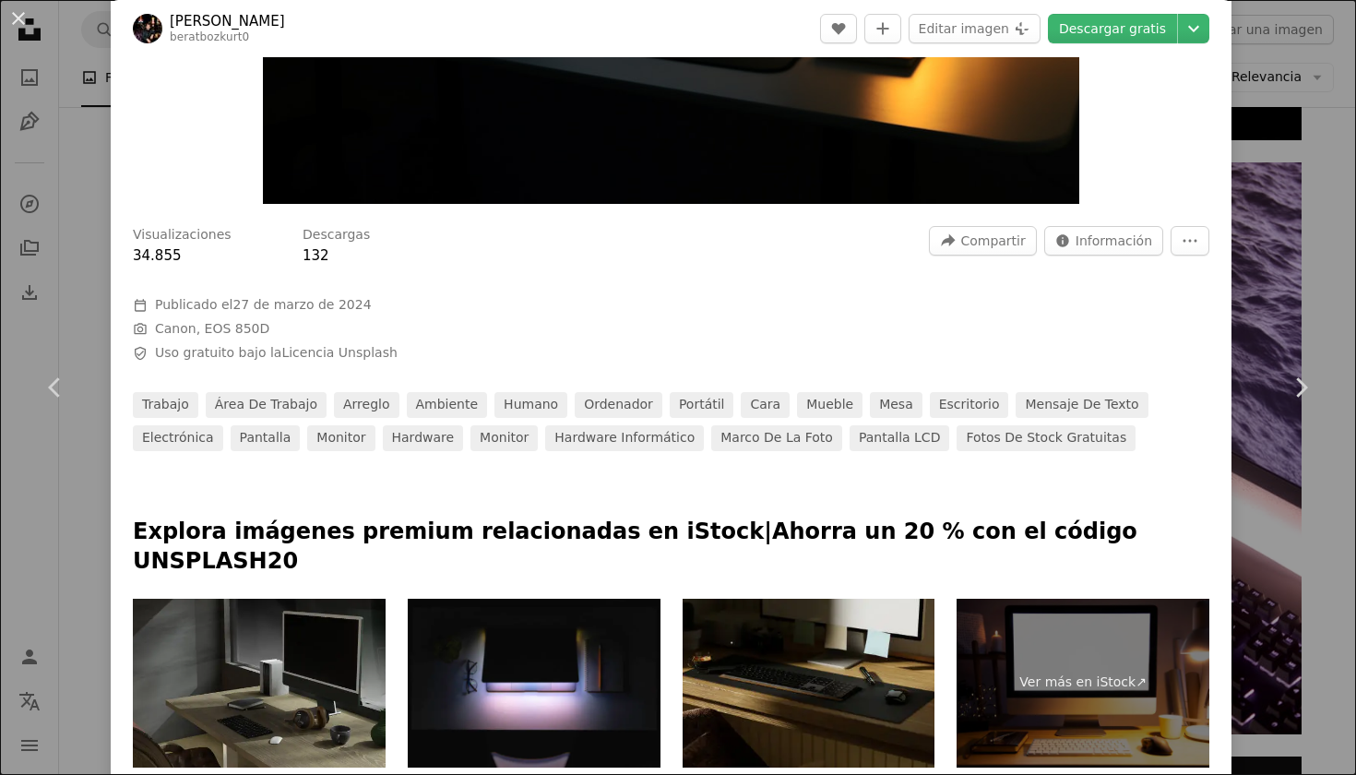
click at [50, 80] on div "An X shape Chevron left Chevron right Berat Bozkurt beratbozkurt0 A heart A plu…" at bounding box center [678, 387] width 1356 height 775
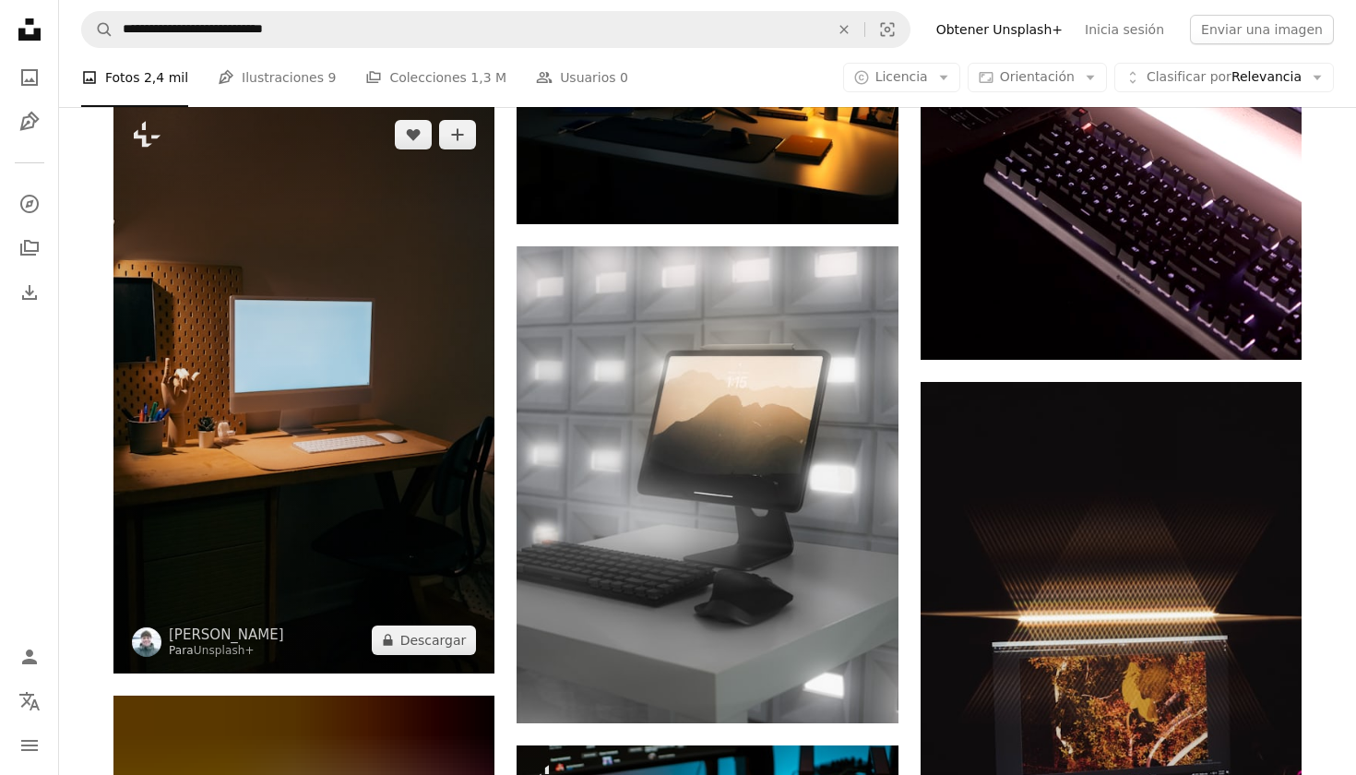
scroll to position [2762, 0]
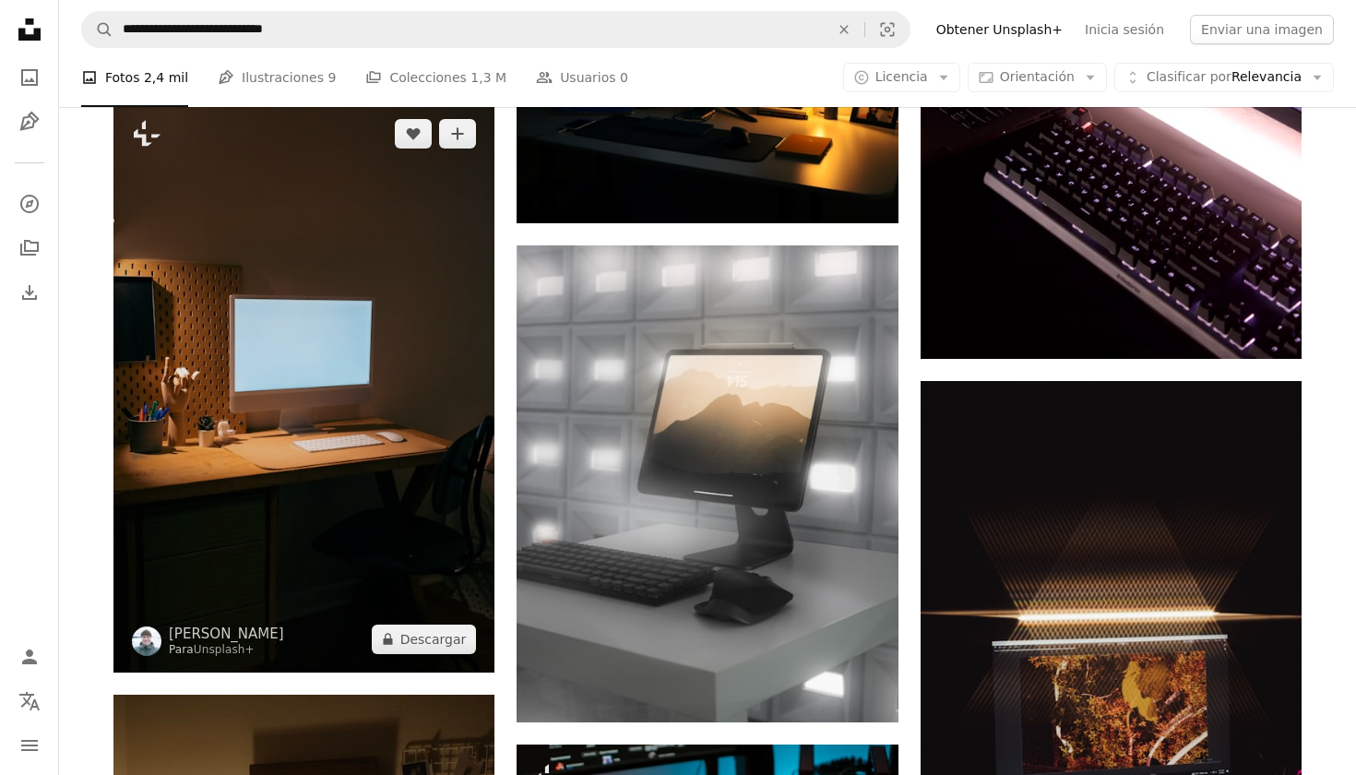
click at [383, 354] on img at bounding box center [303, 387] width 381 height 572
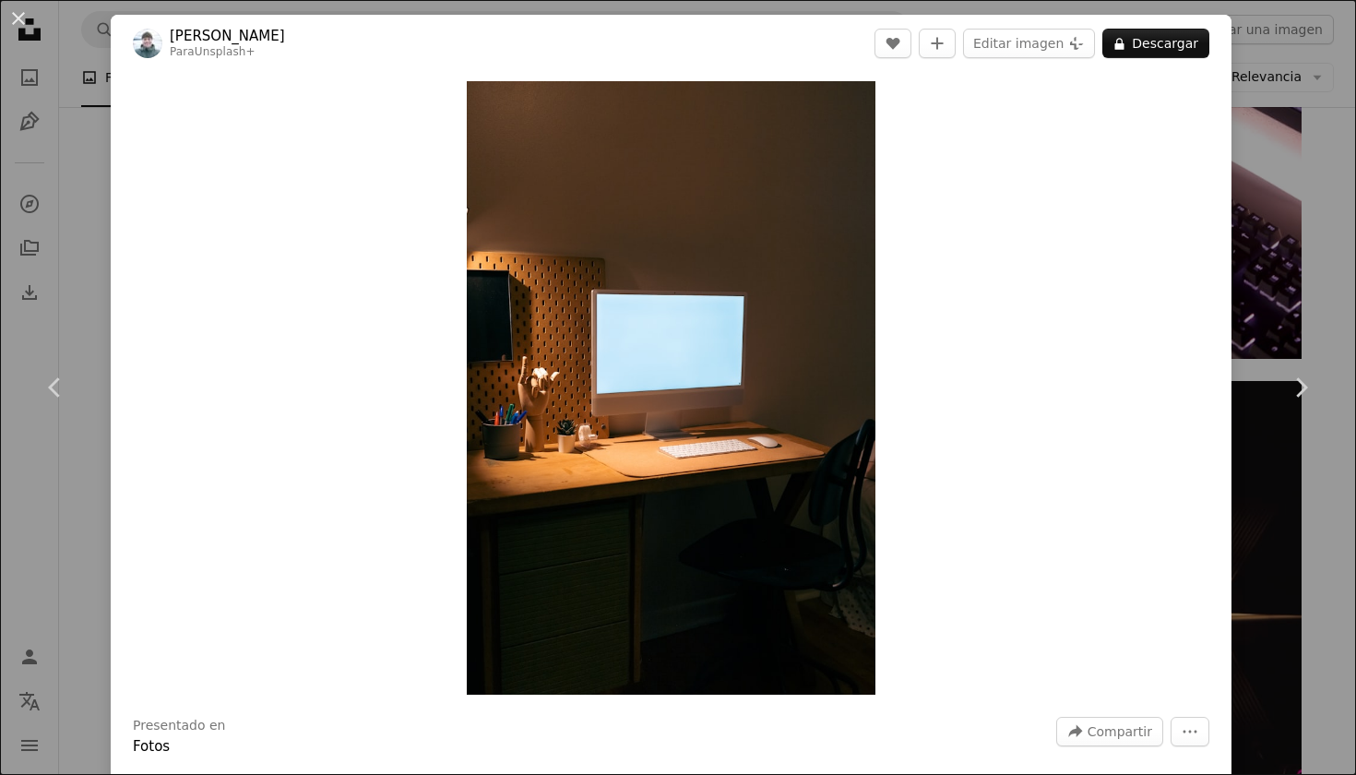
click at [882, 178] on div "An X shape Chevron left Chevron right [PERSON_NAME] Para Unsplash+ A heart A pl…" at bounding box center [678, 387] width 1356 height 775
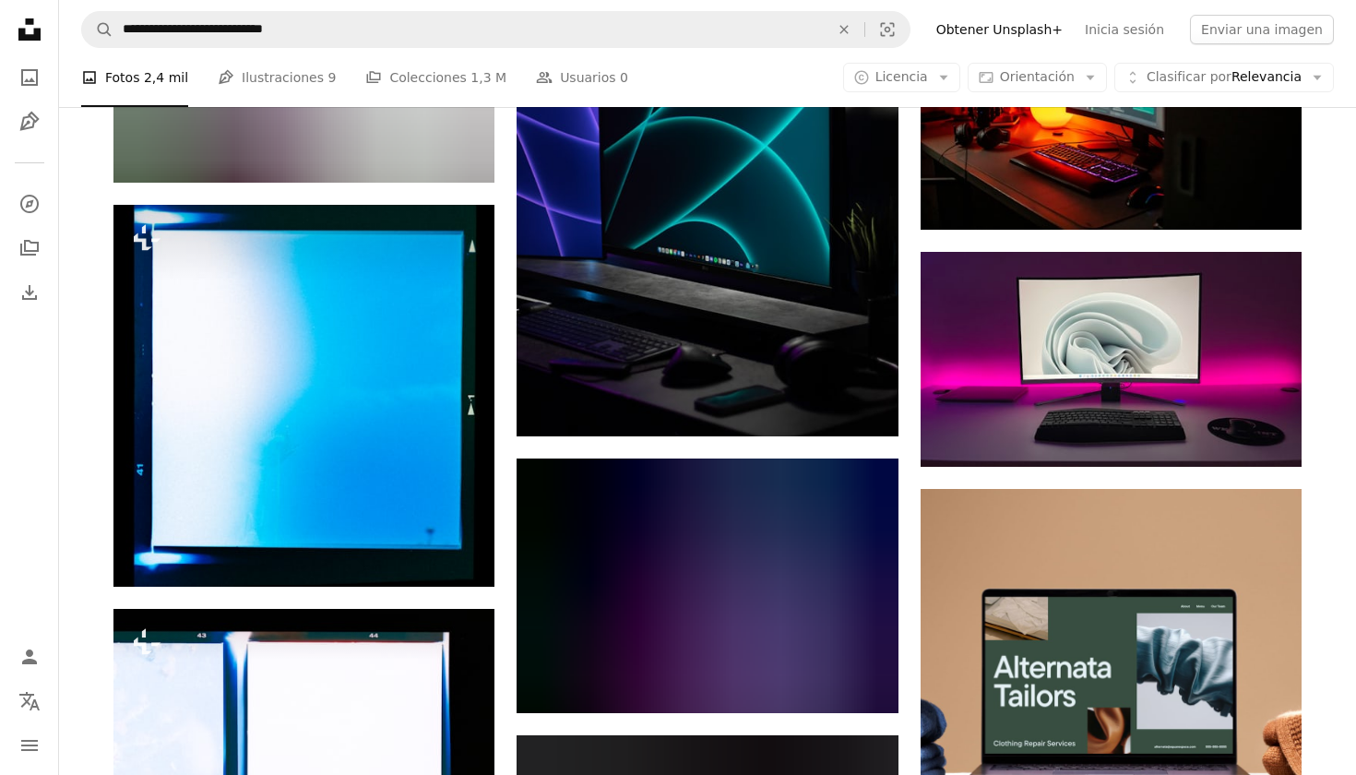
scroll to position [7668, 0]
